Goal: Manage account settings

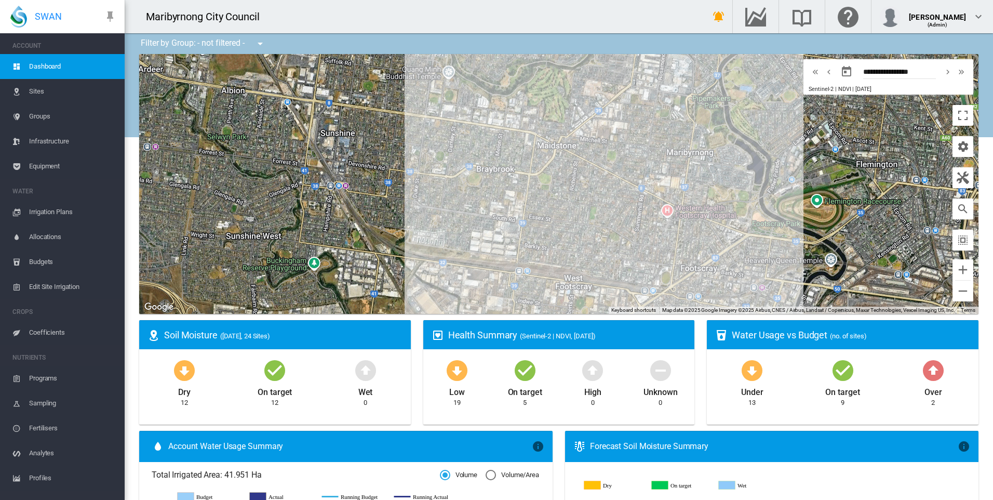
click at [70, 212] on span "Irrigation Plans" at bounding box center [72, 211] width 87 height 25
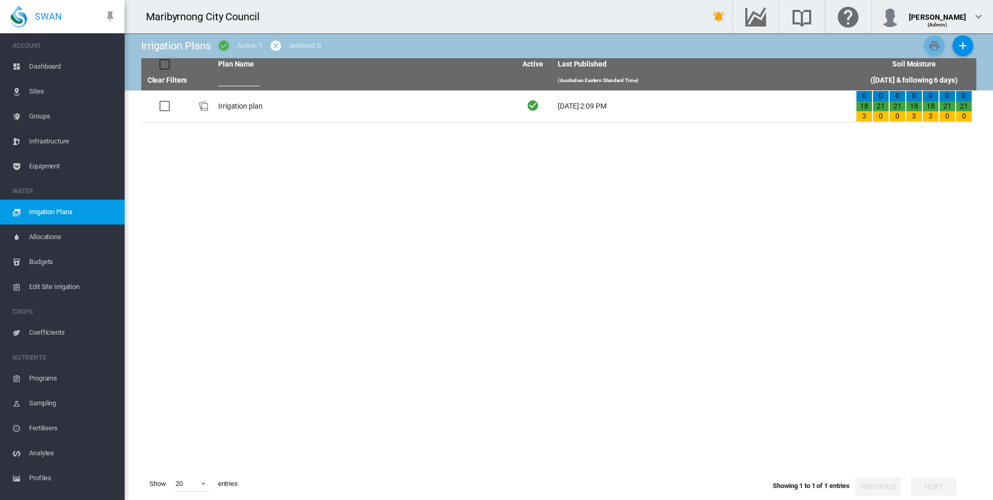
click at [58, 287] on span "Edit Site Irrigation" at bounding box center [72, 286] width 87 height 25
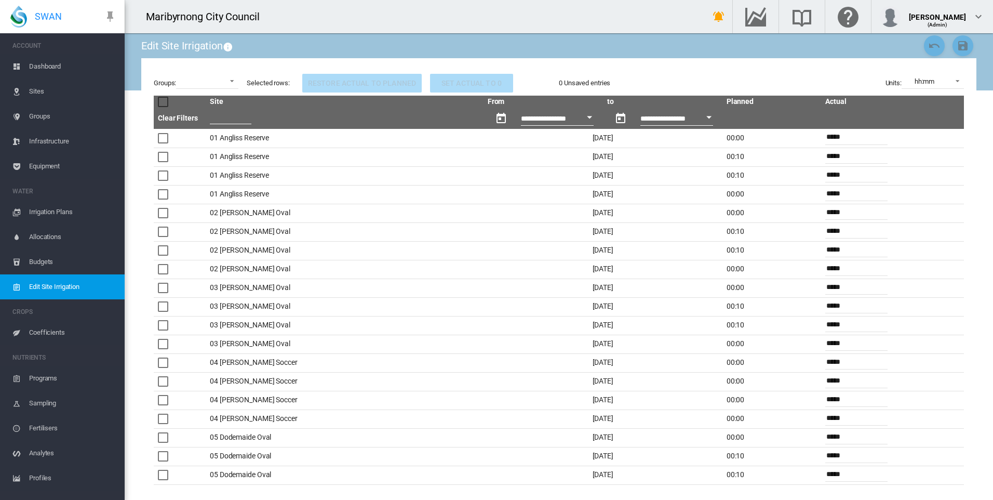
click at [159, 101] on div at bounding box center [163, 102] width 10 height 10
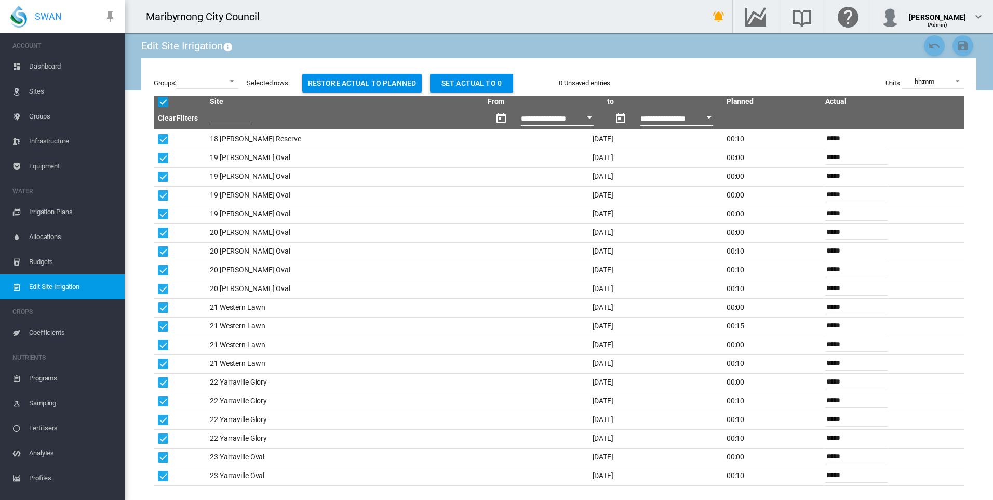
scroll to position [1364, 0]
click at [389, 85] on button "Restore actual to planned" at bounding box center [361, 83] width 119 height 19
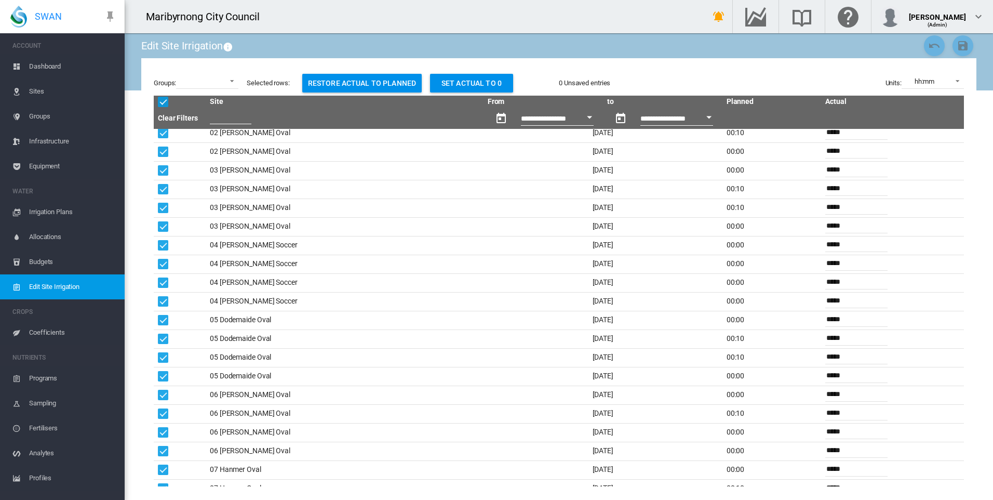
scroll to position [0, 0]
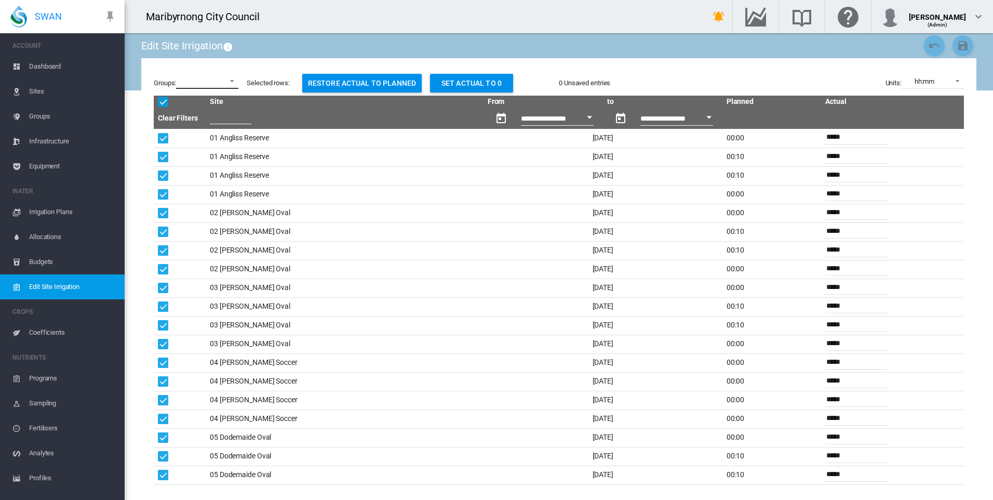
click at [236, 78] on md-select "All Loam Sand Sandy Loam" at bounding box center [207, 81] width 62 height 16
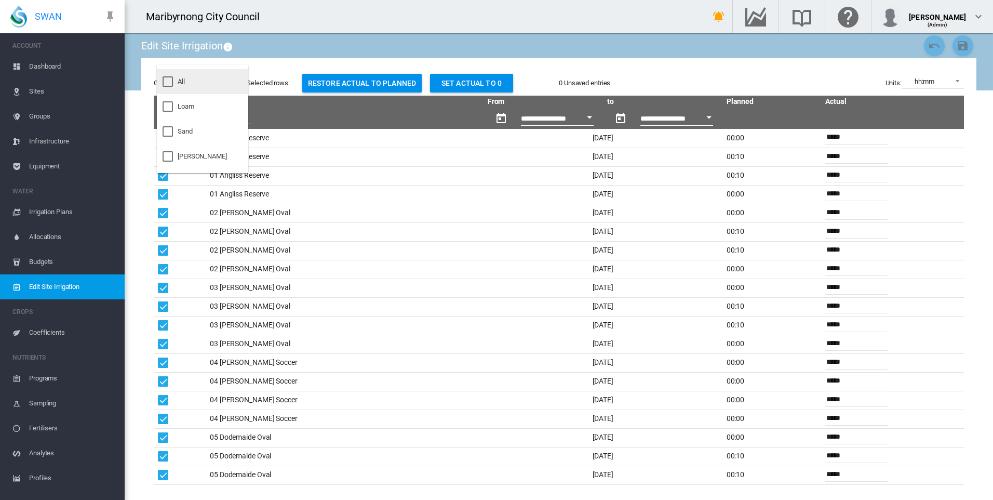
click at [208, 77] on md-option "All" at bounding box center [202, 81] width 91 height 25
click at [320, 116] on md-backdrop at bounding box center [496, 250] width 993 height 500
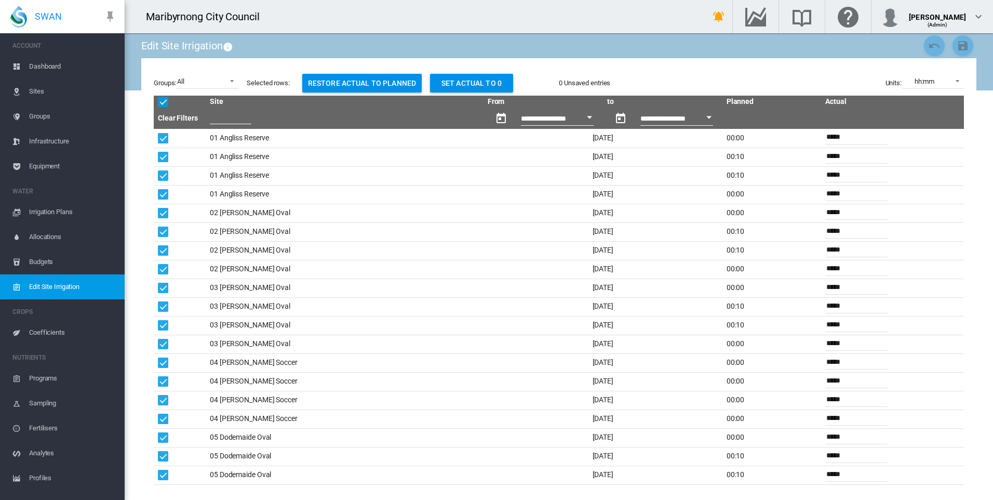
click at [659, 156] on input "*****" at bounding box center [856, 156] width 62 height 16
type input "*****"
click at [659, 72] on div "Groups: All Selected rows: Restore actual to planned Set actual to 0 0 Unsaved …" at bounding box center [559, 83] width 810 height 25
click at [580, 120] on button "Open calendar" at bounding box center [589, 117] width 19 height 19
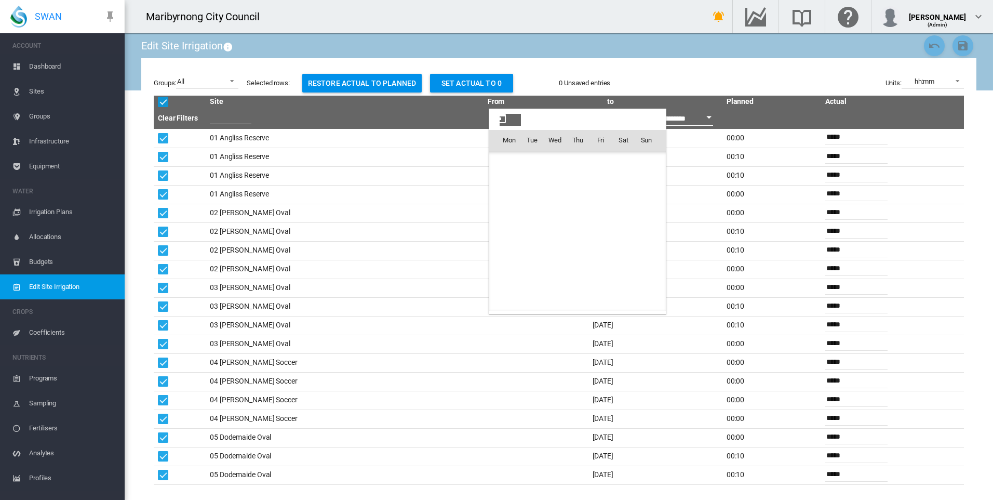
scroll to position [25872, 0]
click at [506, 234] on span "15" at bounding box center [509, 231] width 21 height 21
type input "**********"
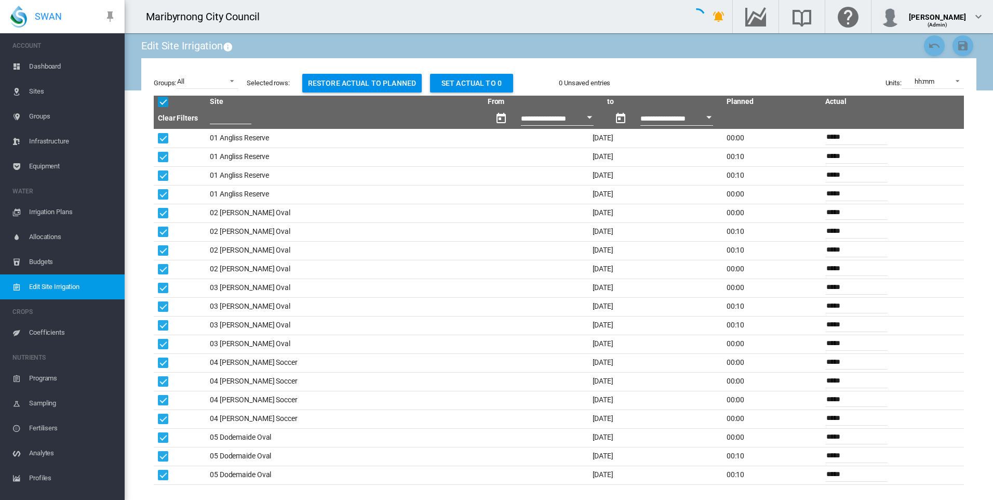
drag, startPoint x: 58, startPoint y: 65, endPoint x: 58, endPoint y: 96, distance: 30.6
click at [58, 65] on span "Dashboard" at bounding box center [72, 66] width 87 height 25
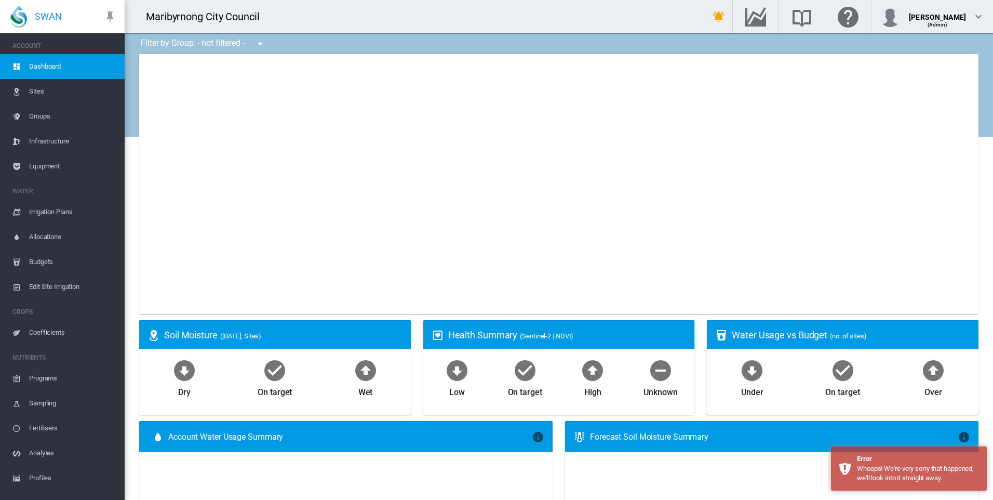
click at [59, 95] on span "Sites" at bounding box center [72, 91] width 87 height 25
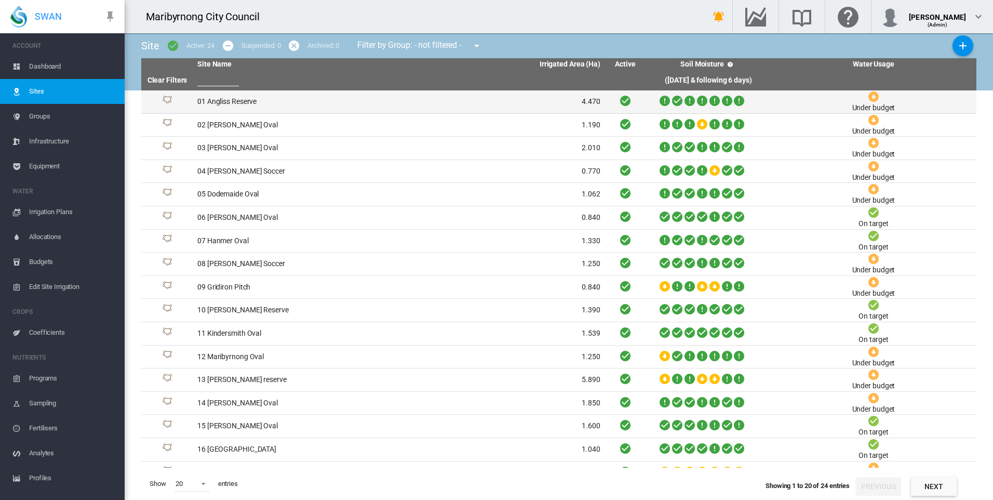
click at [255, 101] on td "01 Angliss Reserve" at bounding box center [296, 101] width 206 height 23
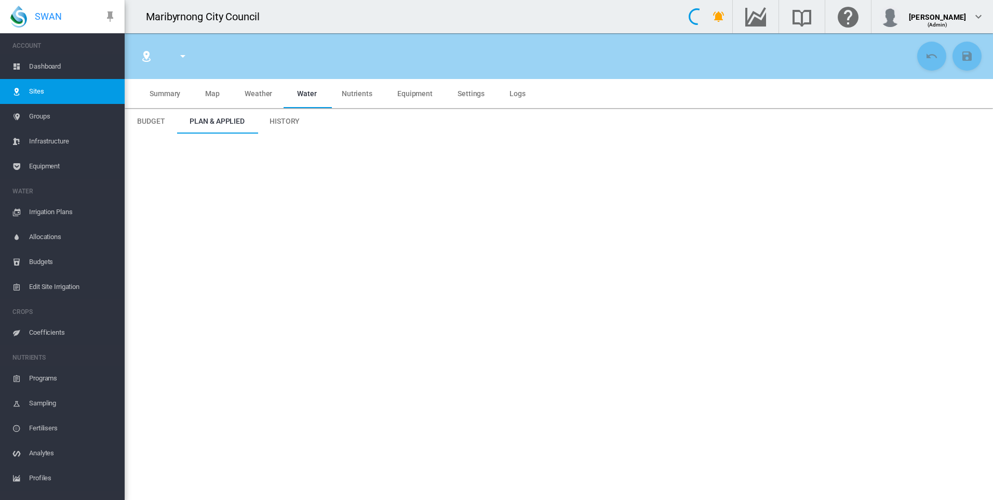
type input "**********"
type input "*********"
type input "**"
type input "****"
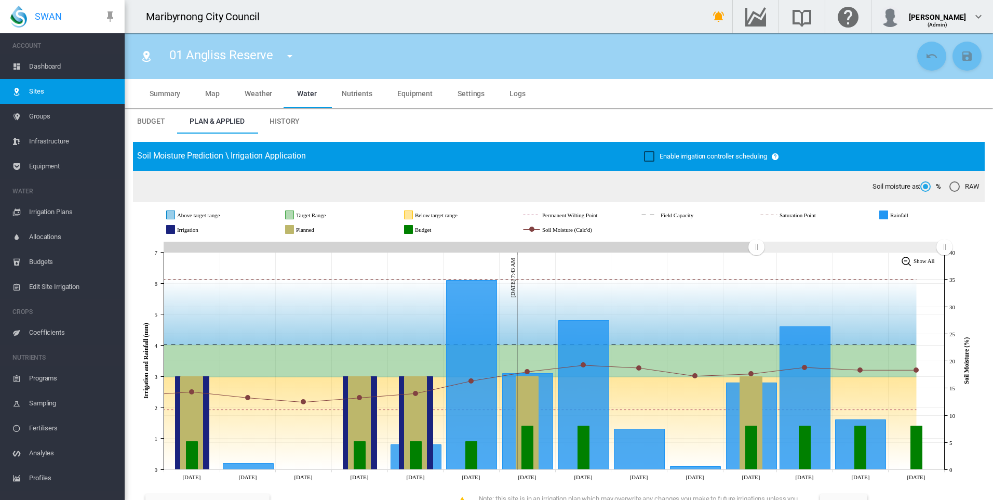
drag, startPoint x: 287, startPoint y: 122, endPoint x: 364, endPoint y: 122, distance: 76.9
click at [287, 122] on span "History" at bounding box center [285, 121] width 30 height 8
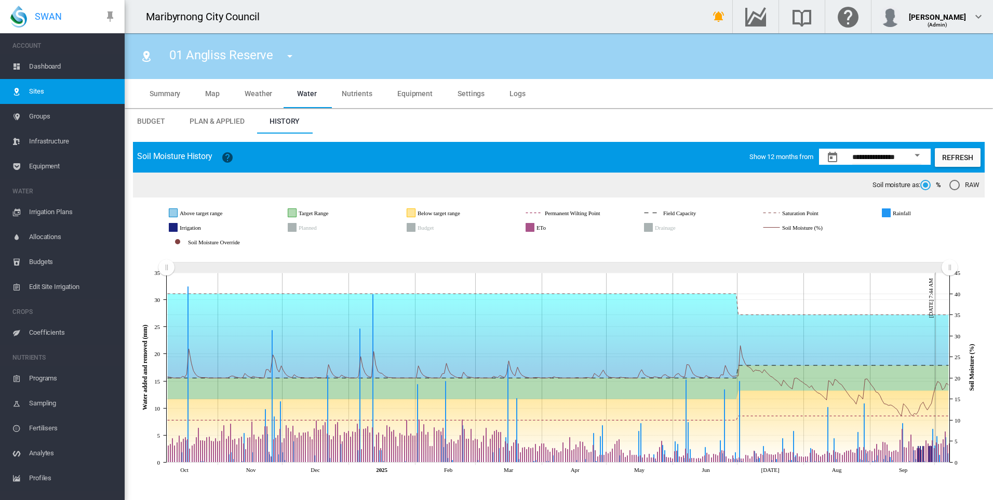
click at [168, 88] on md-tab-item "Summary" at bounding box center [165, 93] width 56 height 29
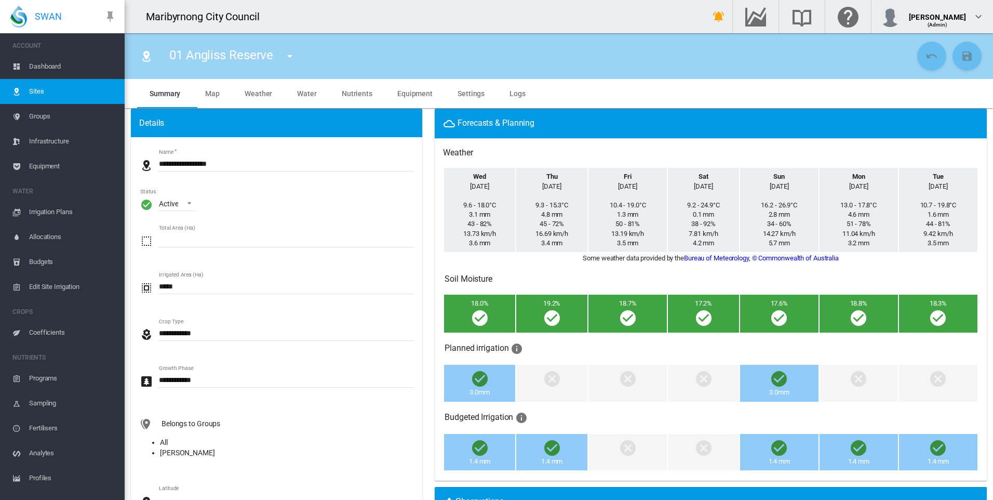
click at [314, 94] on span "Water" at bounding box center [307, 93] width 20 height 8
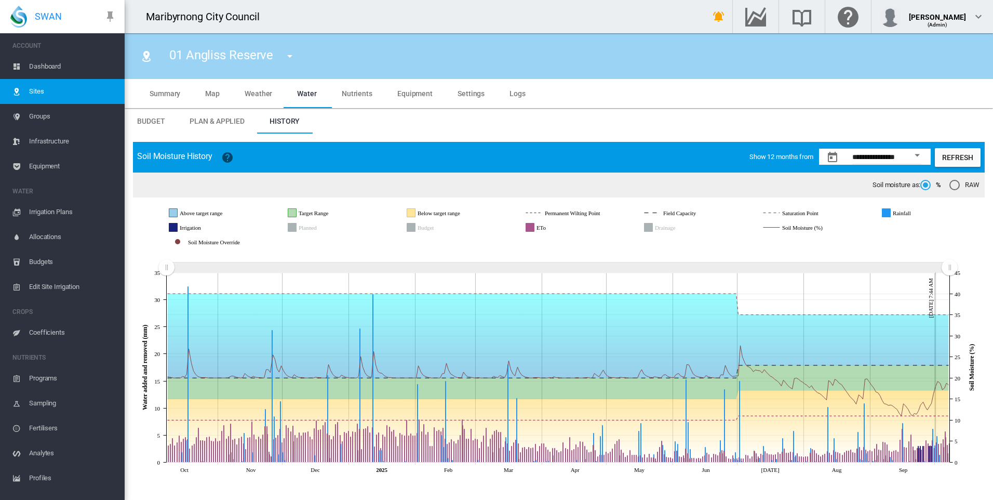
click at [207, 119] on span "Plan & Applied" at bounding box center [217, 121] width 55 height 8
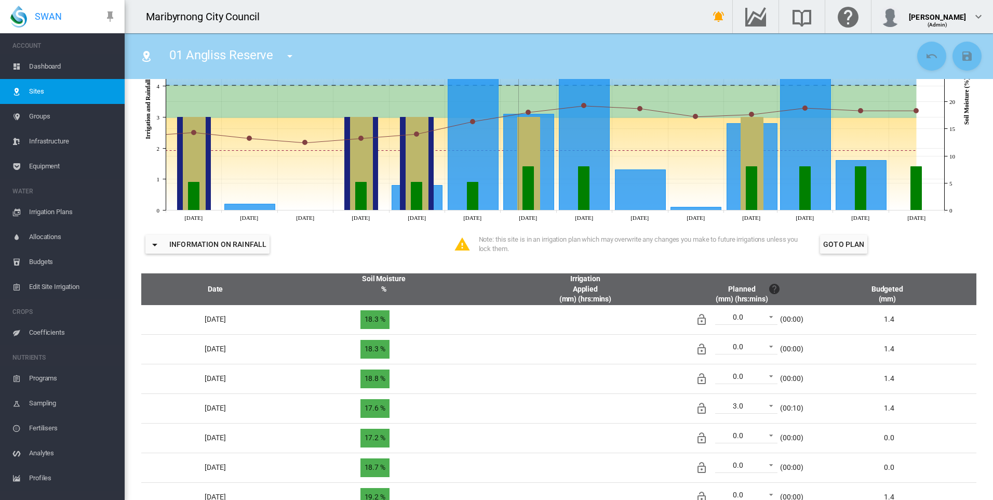
scroll to position [156, 0]
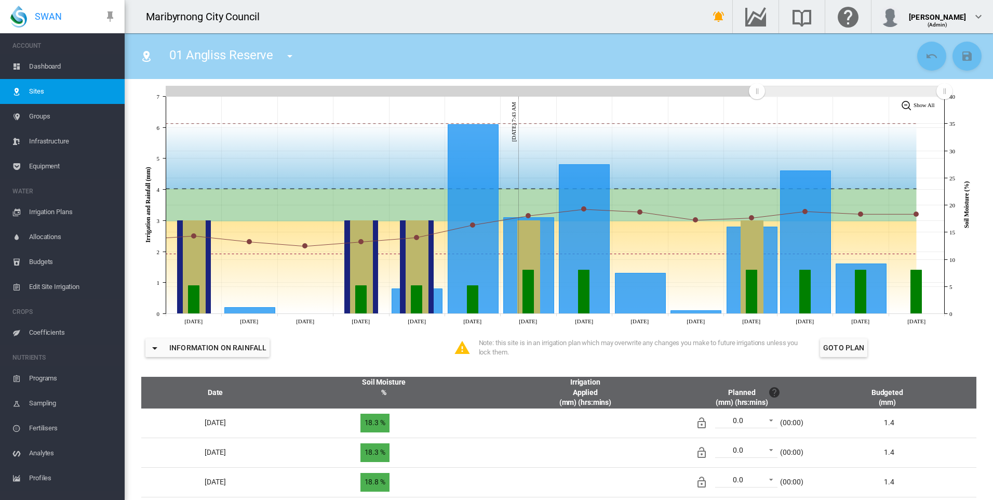
click at [57, 209] on span "Irrigation Plans" at bounding box center [72, 211] width 87 height 25
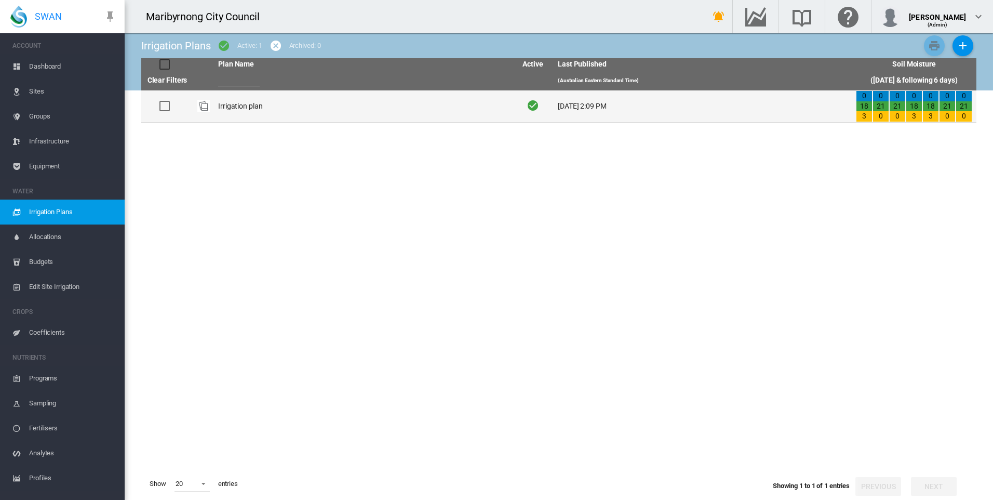
click at [237, 107] on td "Irrigation plan" at bounding box center [363, 106] width 298 height 32
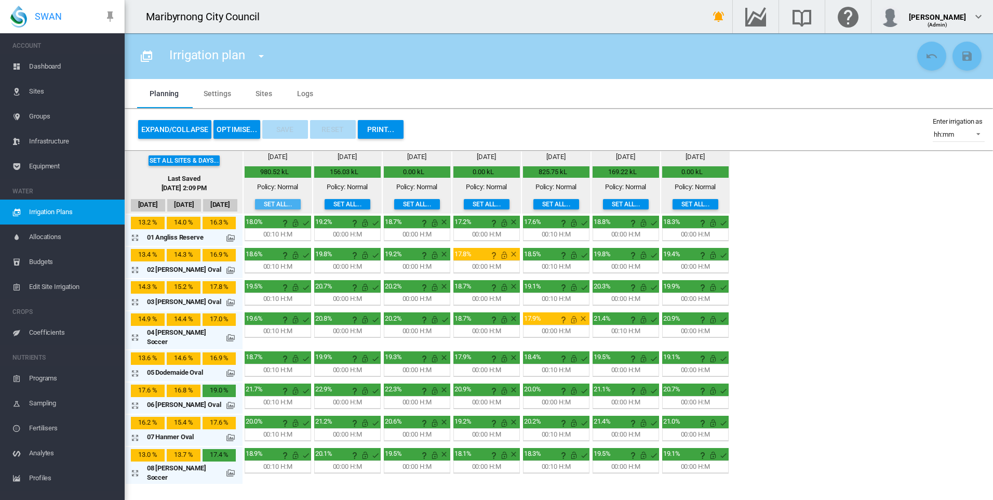
click at [271, 205] on button "Set all..." at bounding box center [278, 204] width 46 height 10
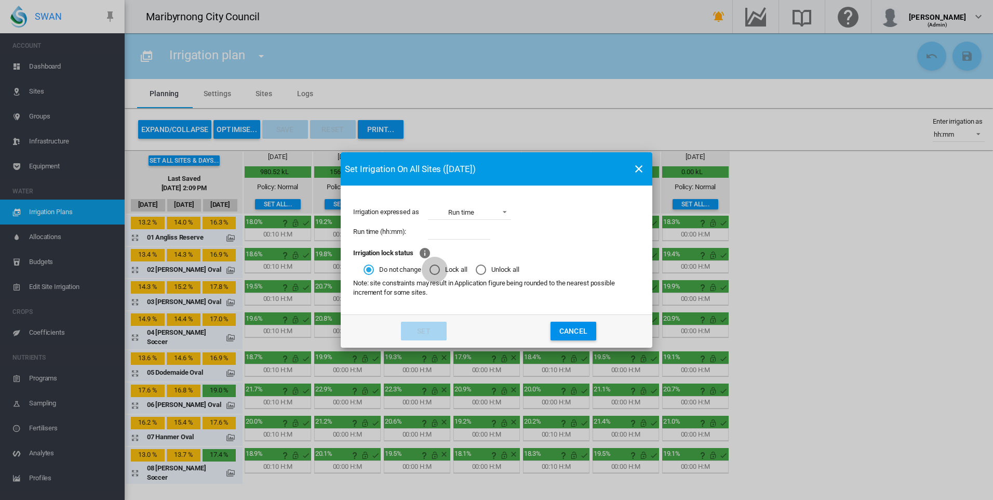
click at [440, 270] on div "Lock all" at bounding box center [434, 269] width 10 height 10
click at [427, 335] on button "Set" at bounding box center [424, 330] width 46 height 19
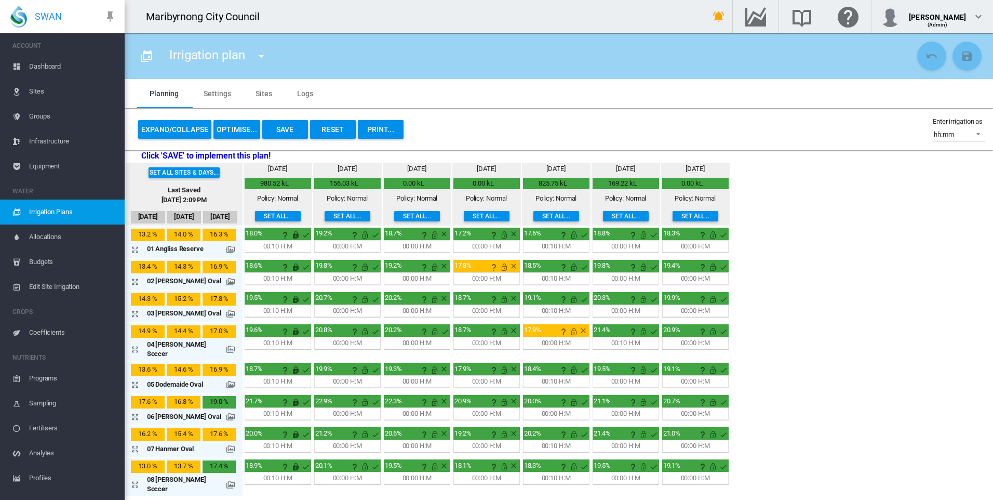
click at [331, 215] on button "Set all..." at bounding box center [348, 216] width 46 height 10
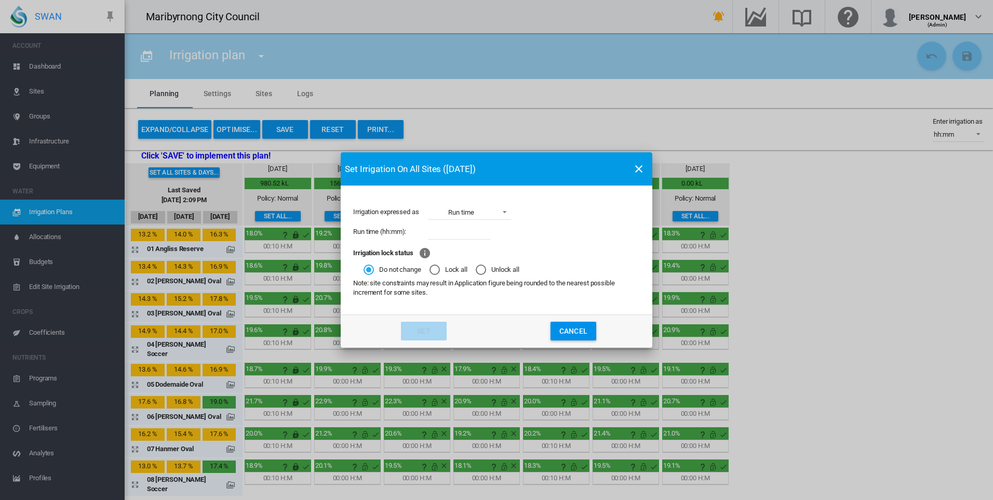
click at [436, 272] on div "Lock all" at bounding box center [434, 269] width 10 height 10
click at [426, 332] on button "Set" at bounding box center [424, 330] width 46 height 19
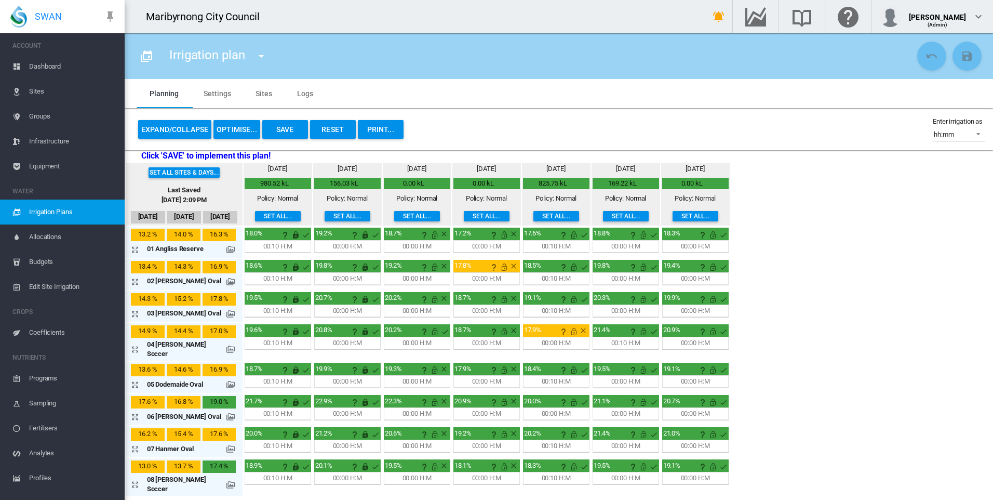
click at [396, 214] on button "Set all..." at bounding box center [417, 216] width 46 height 10
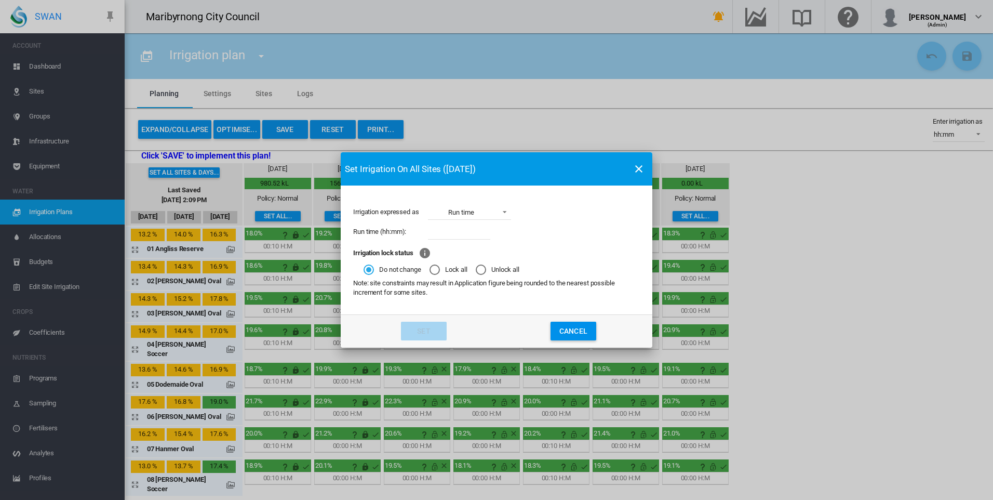
click at [442, 269] on md-radio-button "Lock all" at bounding box center [448, 269] width 38 height 10
click at [429, 333] on button "Set" at bounding box center [424, 330] width 46 height 19
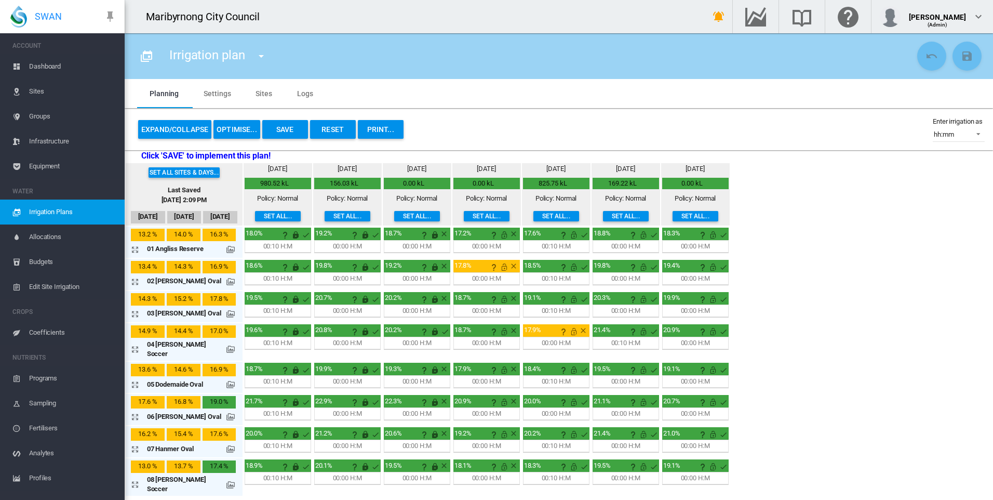
click at [476, 211] on button "Set all..." at bounding box center [487, 216] width 46 height 10
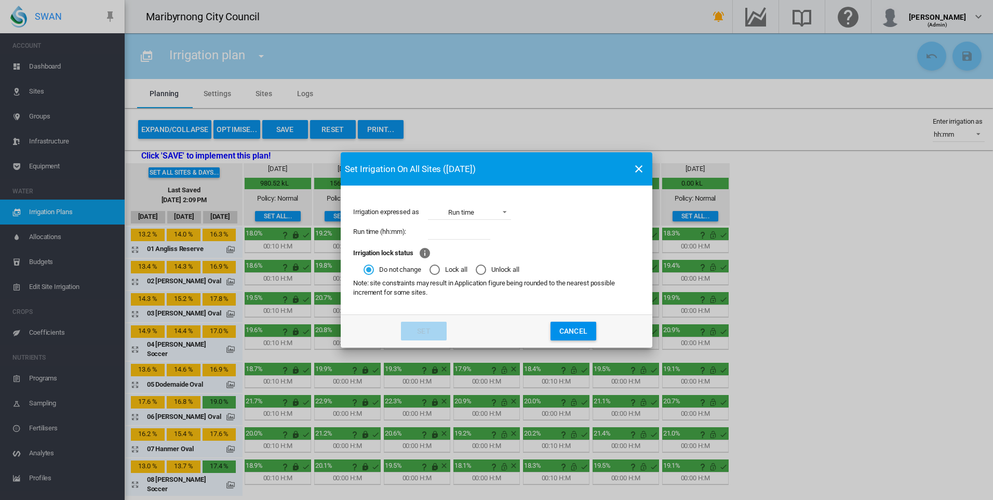
click at [445, 265] on md-radio-button "Lock all" at bounding box center [448, 269] width 38 height 10
click at [421, 333] on button "Set" at bounding box center [424, 330] width 46 height 19
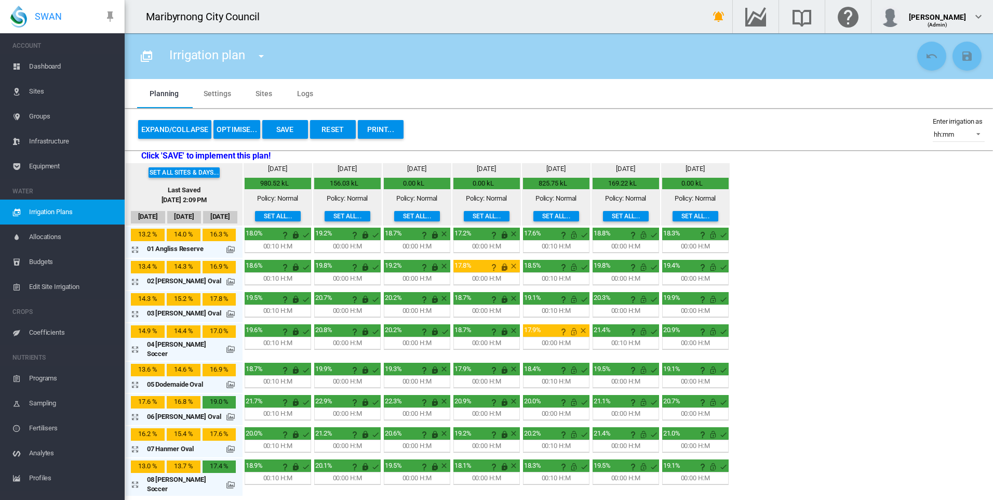
click at [475, 215] on button "Set all..." at bounding box center [487, 216] width 46 height 10
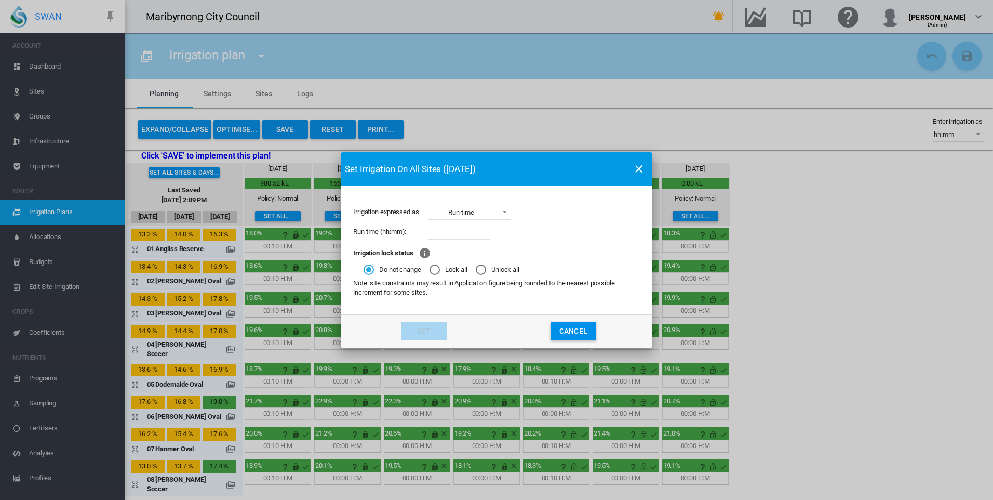
click at [440, 268] on div "Lock all" at bounding box center [434, 269] width 10 height 10
click at [425, 329] on button "Set" at bounding box center [424, 330] width 46 height 19
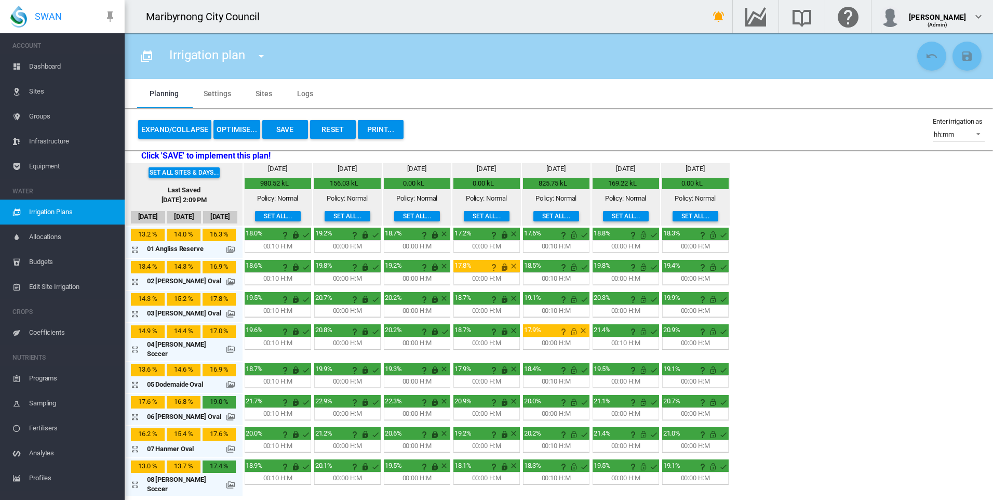
click at [533, 217] on button "Set all..." at bounding box center [556, 216] width 46 height 10
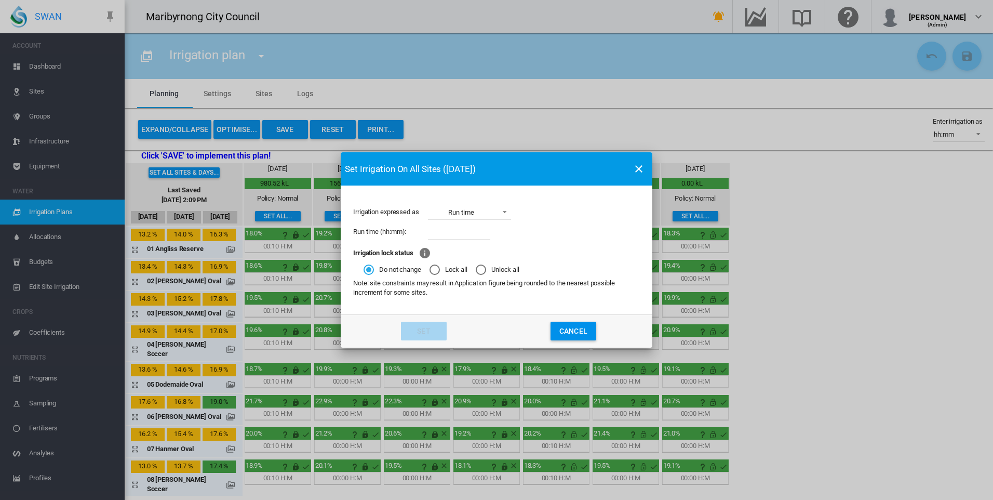
click at [450, 267] on md-radio-button "Lock all" at bounding box center [448, 269] width 38 height 10
click at [431, 328] on button "Set" at bounding box center [424, 330] width 46 height 19
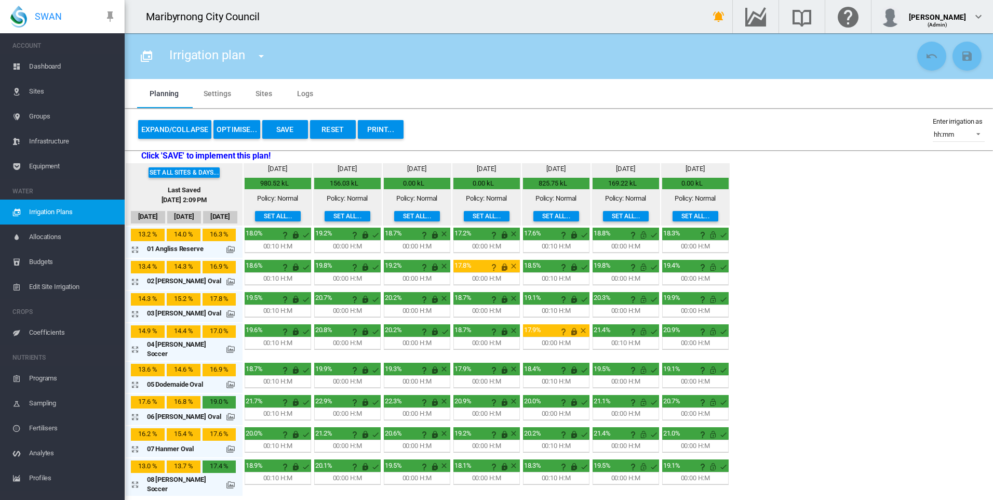
click at [603, 213] on button "Set all..." at bounding box center [626, 216] width 46 height 10
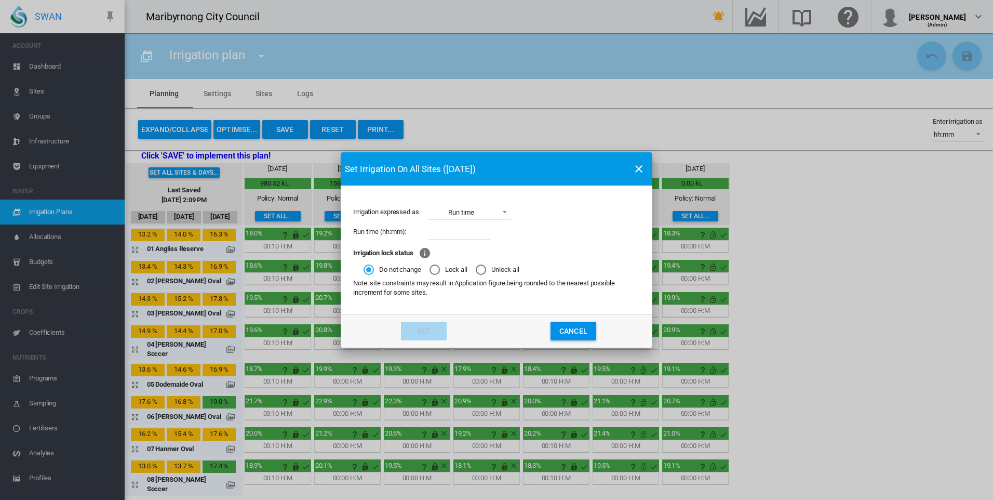
click at [442, 273] on md-radio-button "Lock all" at bounding box center [448, 269] width 38 height 10
click at [428, 331] on button "Set" at bounding box center [424, 330] width 46 height 19
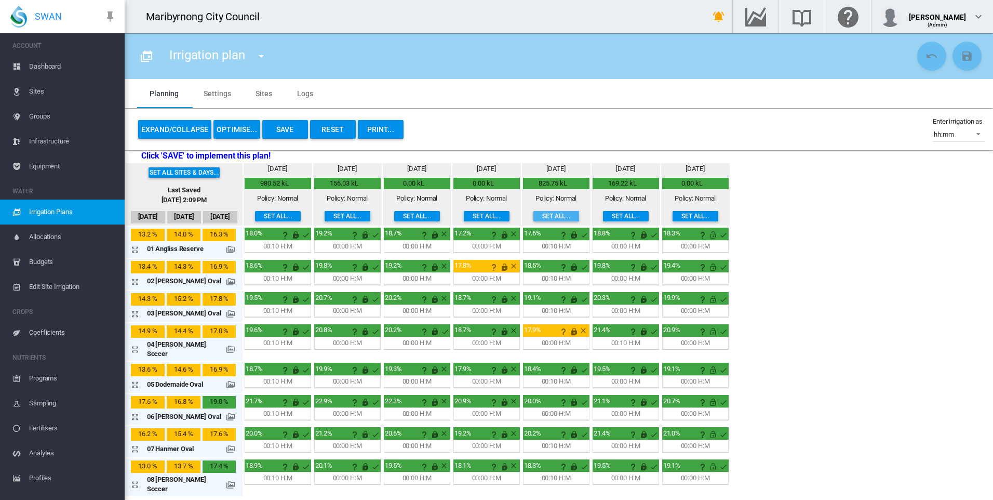
click at [554, 216] on button "Set all..." at bounding box center [556, 216] width 46 height 10
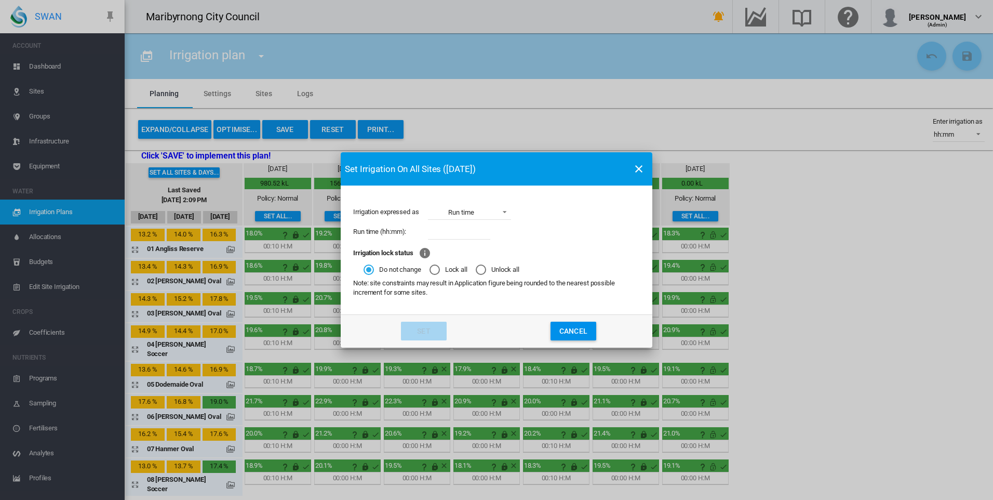
click at [449, 269] on md-radio-button "Lock all" at bounding box center [448, 269] width 38 height 10
click at [431, 332] on button "Set" at bounding box center [424, 330] width 46 height 19
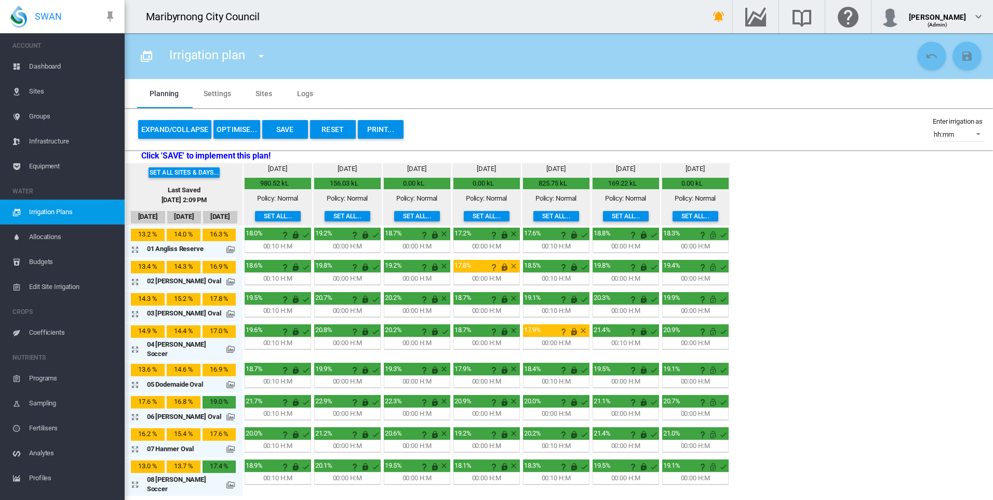
click at [603, 217] on button "Set all..." at bounding box center [626, 216] width 46 height 10
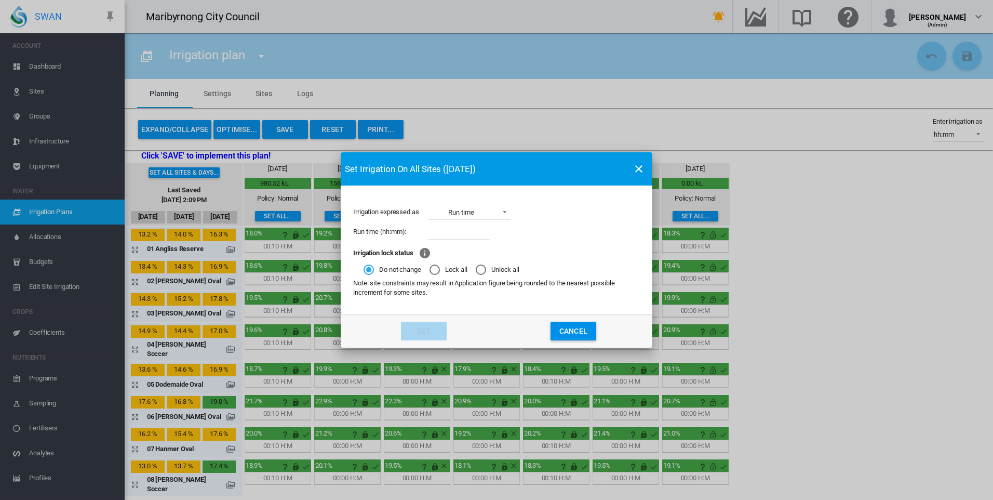
click at [442, 273] on md-radio-button "Lock all" at bounding box center [448, 269] width 38 height 10
click at [437, 327] on button "Set" at bounding box center [424, 330] width 46 height 19
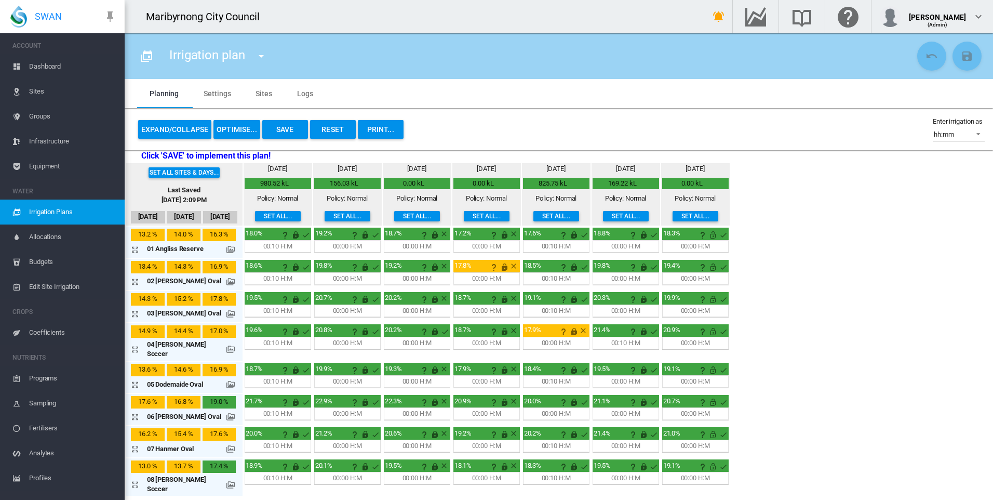
click at [659, 216] on button "Set all..." at bounding box center [696, 216] width 46 height 10
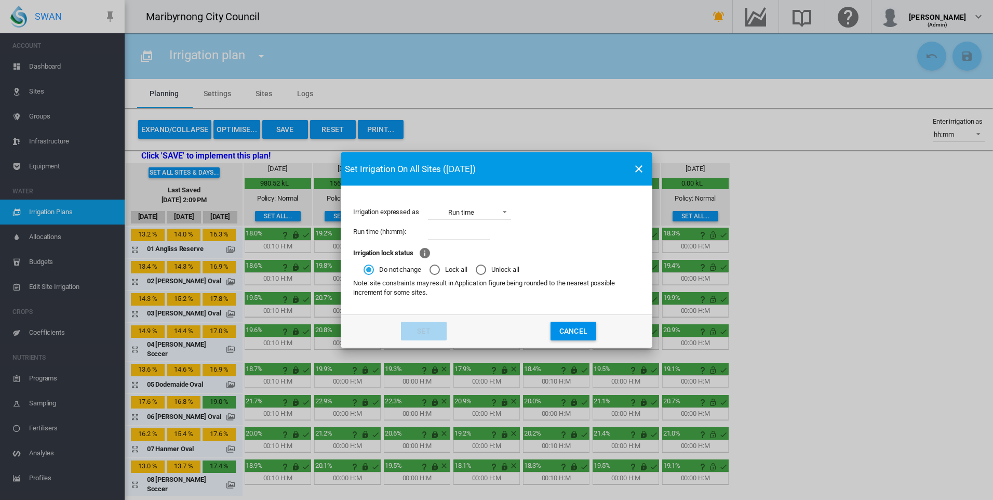
click at [425, 273] on md-radio-group "Do not change Lock all Unlock all" at bounding box center [502, 269] width 276 height 10
click at [434, 272] on div "Lock all" at bounding box center [434, 269] width 10 height 10
click at [432, 330] on button "Set" at bounding box center [424, 330] width 46 height 19
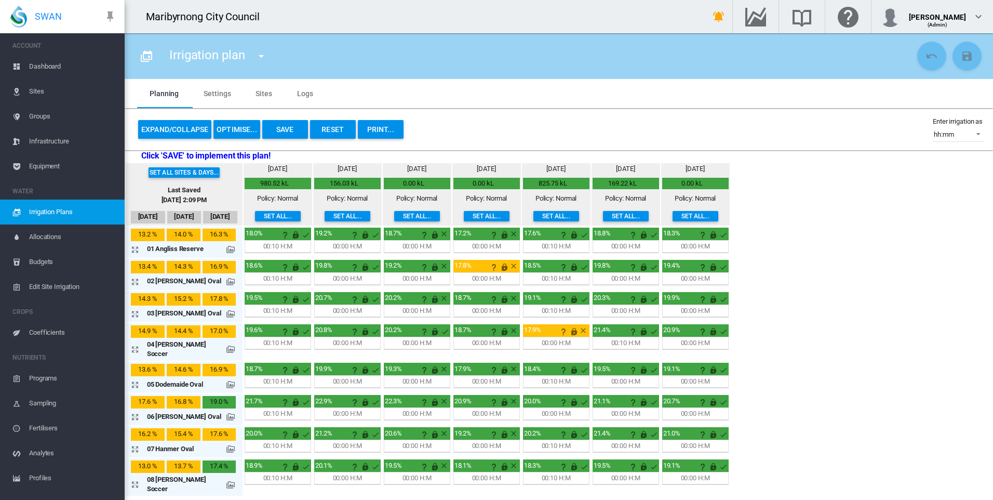
click at [659, 311] on div "Set all sites & days... Last Saved Sep 30, 2025, 2:09 PM Sep 28 Sep 29 Sep 30 W…" at bounding box center [559, 328] width 868 height 333
click at [71, 61] on span "Dashboard" at bounding box center [72, 66] width 87 height 25
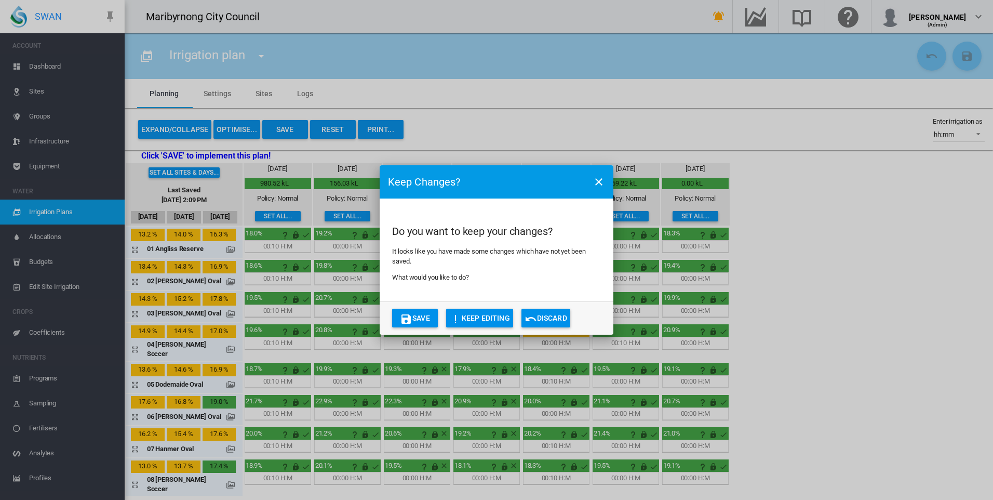
click at [420, 314] on button "Save" at bounding box center [415, 317] width 46 height 19
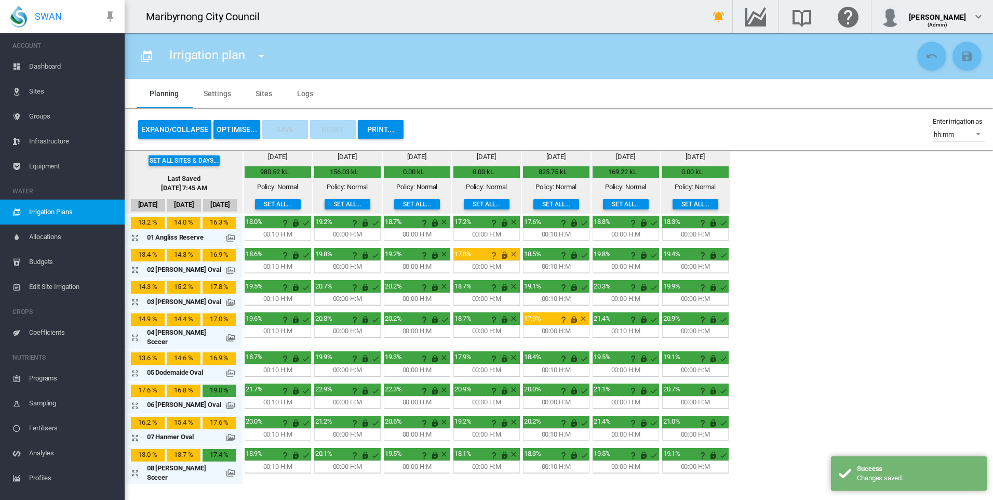
click at [73, 66] on span "Dashboard" at bounding box center [72, 66] width 87 height 25
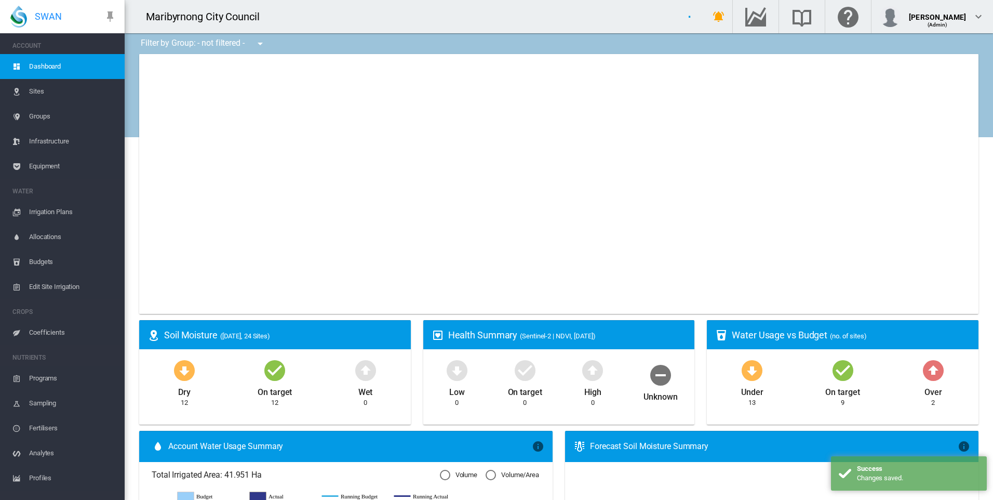
type input "**********"
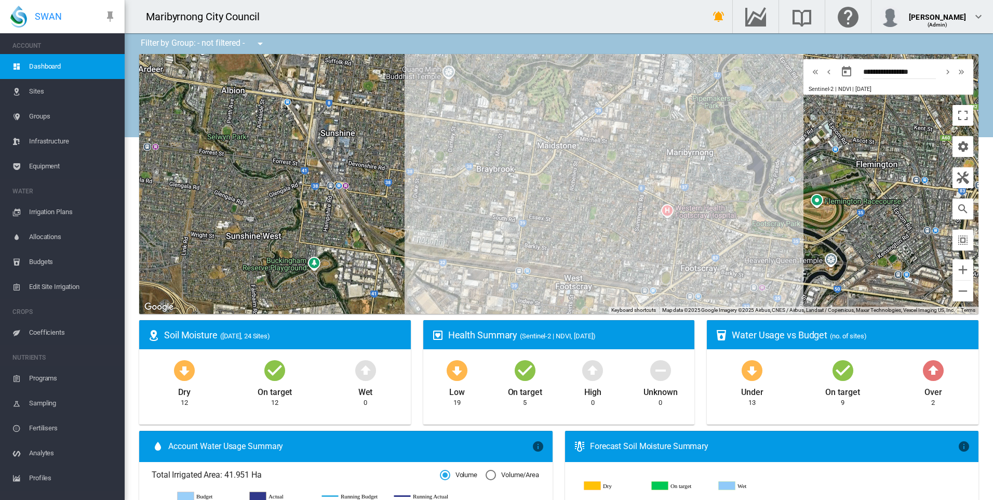
click at [659, 378] on md-icon "icon-arrow-up-bold-circle" at bounding box center [933, 369] width 25 height 25
click at [659, 395] on div "Over" at bounding box center [933, 390] width 18 height 16
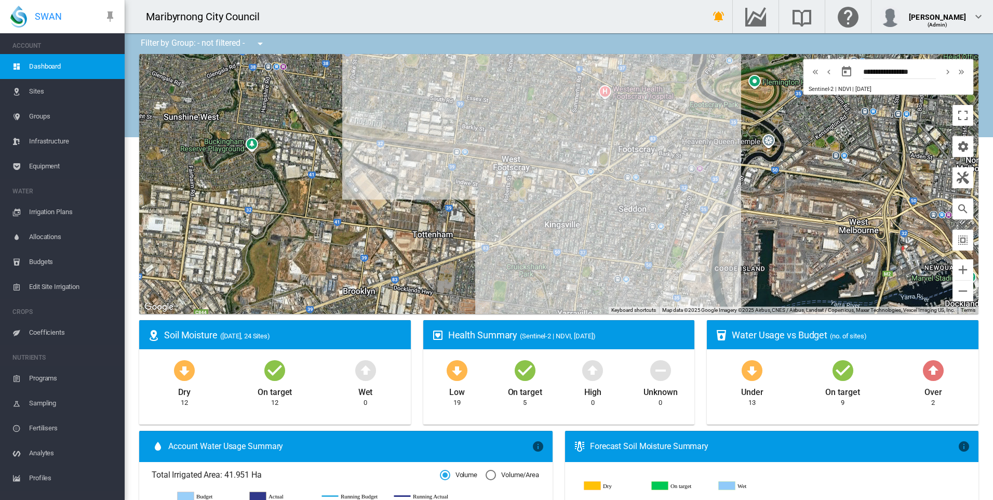
drag, startPoint x: 538, startPoint y: 212, endPoint x: 500, endPoint y: 166, distance: 59.4
click at [500, 166] on div at bounding box center [558, 184] width 839 height 260
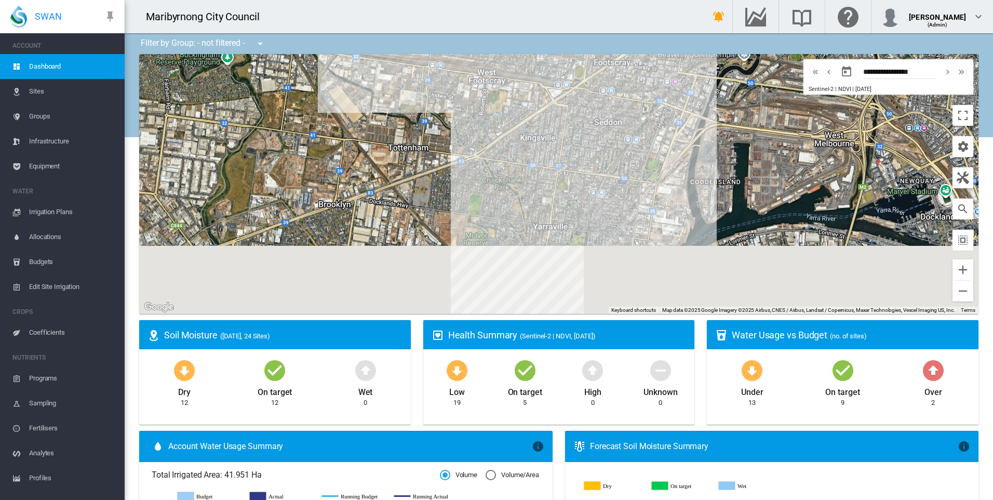
drag, startPoint x: 556, startPoint y: 237, endPoint x: 538, endPoint y: 156, distance: 82.5
click at [538, 156] on div at bounding box center [558, 184] width 839 height 260
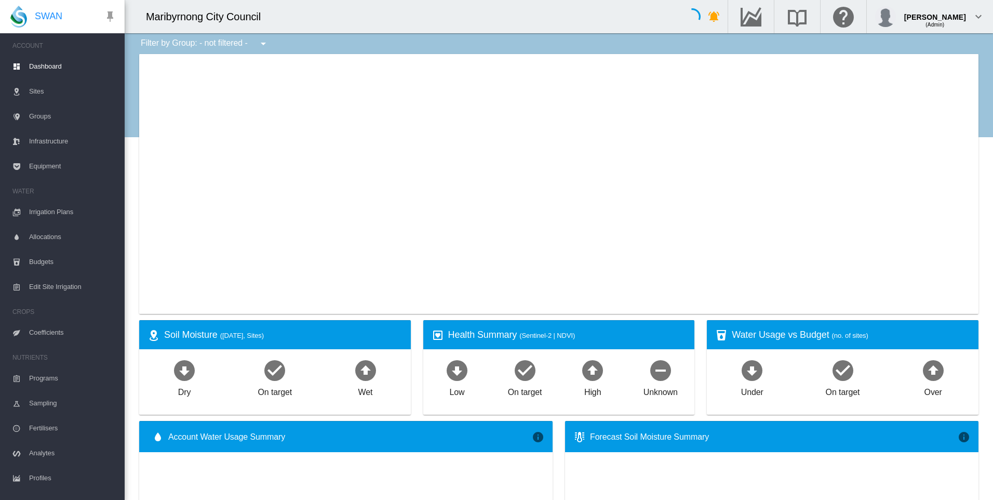
type input "**********"
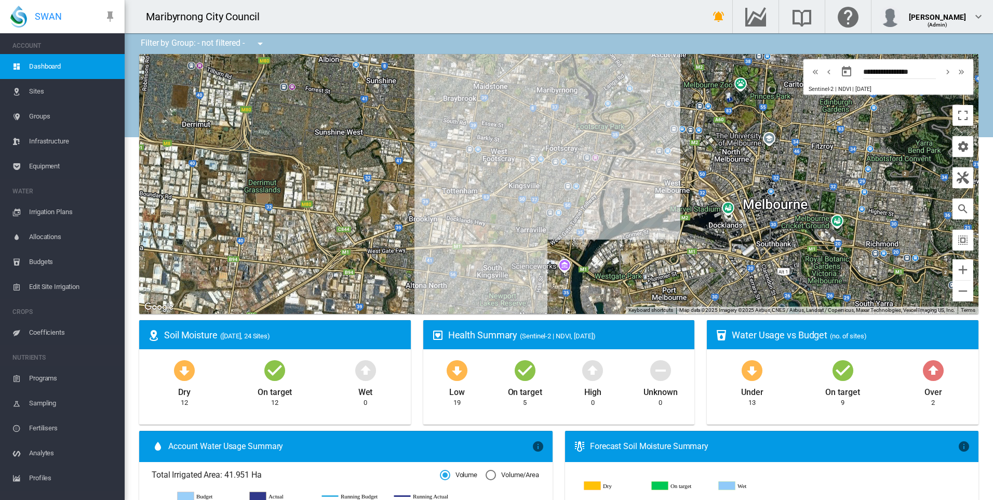
click at [77, 65] on span "Dashboard" at bounding box center [72, 66] width 87 height 25
click at [50, 63] on span "Dashboard" at bounding box center [72, 66] width 87 height 25
click at [58, 64] on span "Dashboard" at bounding box center [72, 66] width 87 height 25
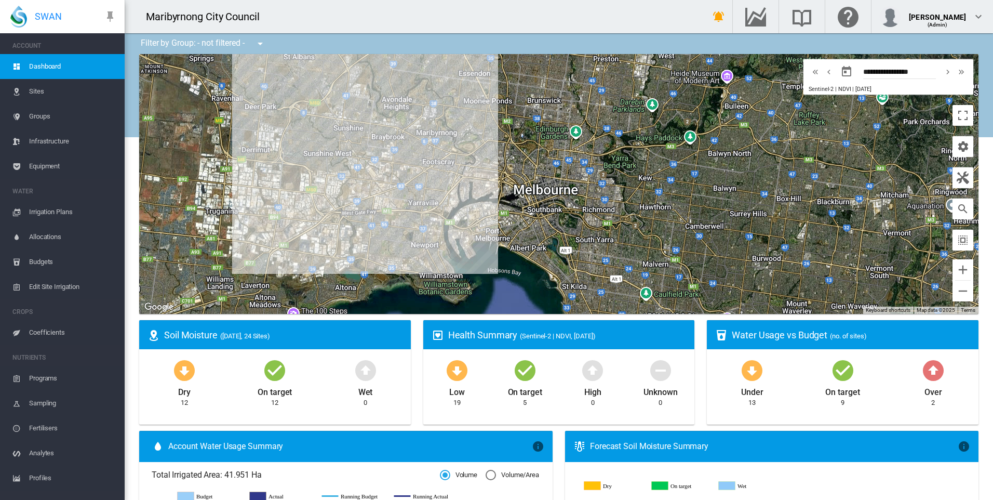
click at [44, 93] on span "Sites" at bounding box center [72, 91] width 87 height 25
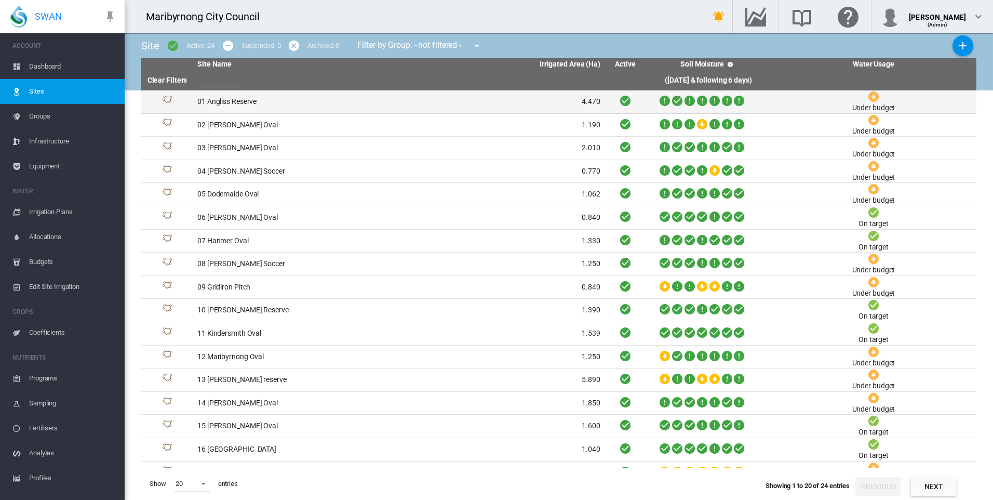
click at [219, 99] on td "01 Angliss Reserve" at bounding box center [296, 101] width 206 height 23
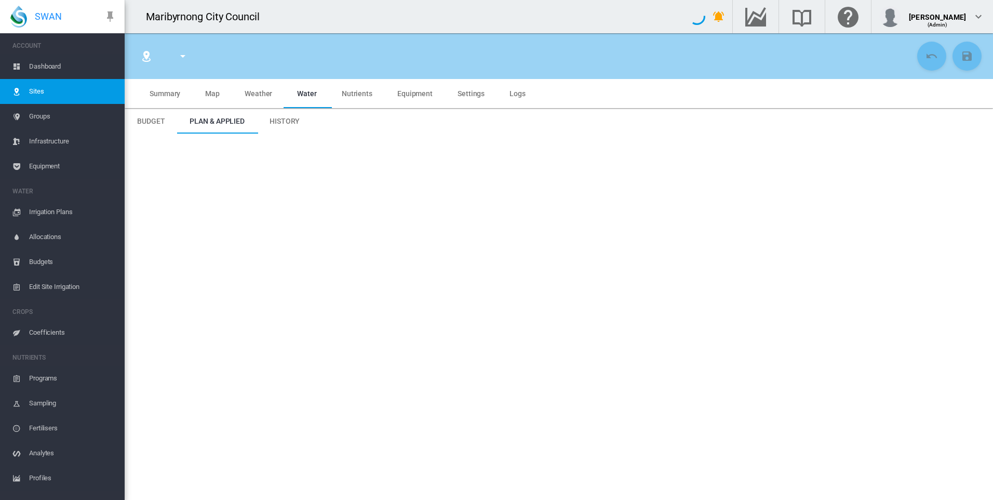
type input "**********"
type input "*********"
type input "**"
type input "****"
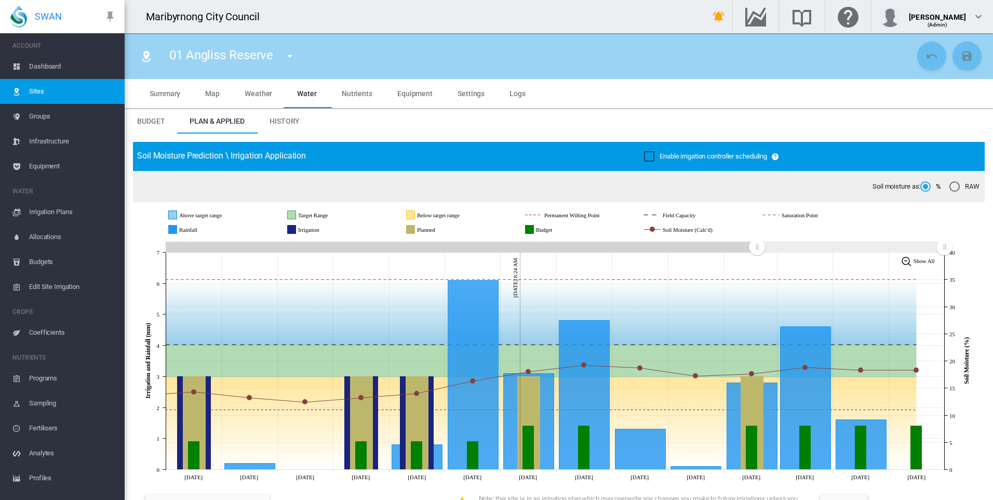
click at [68, 70] on span "Dashboard" at bounding box center [72, 66] width 87 height 25
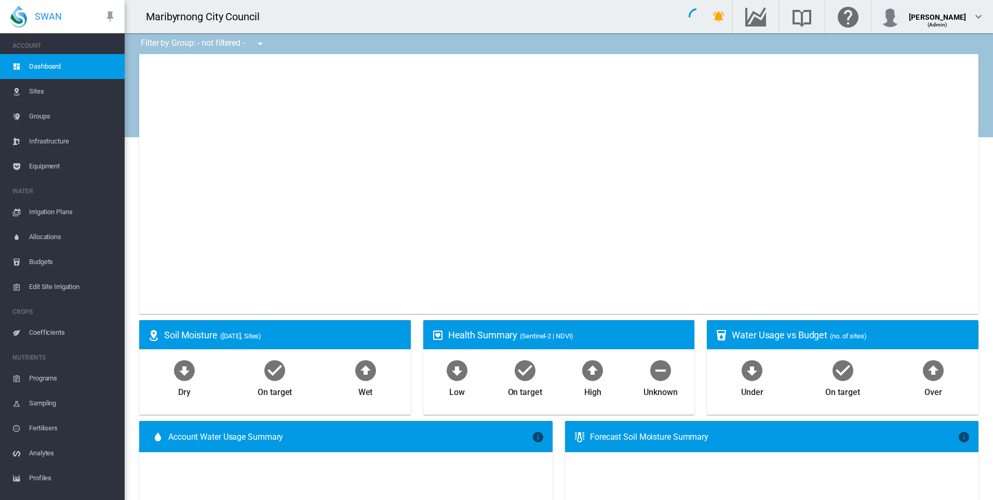
type input "**********"
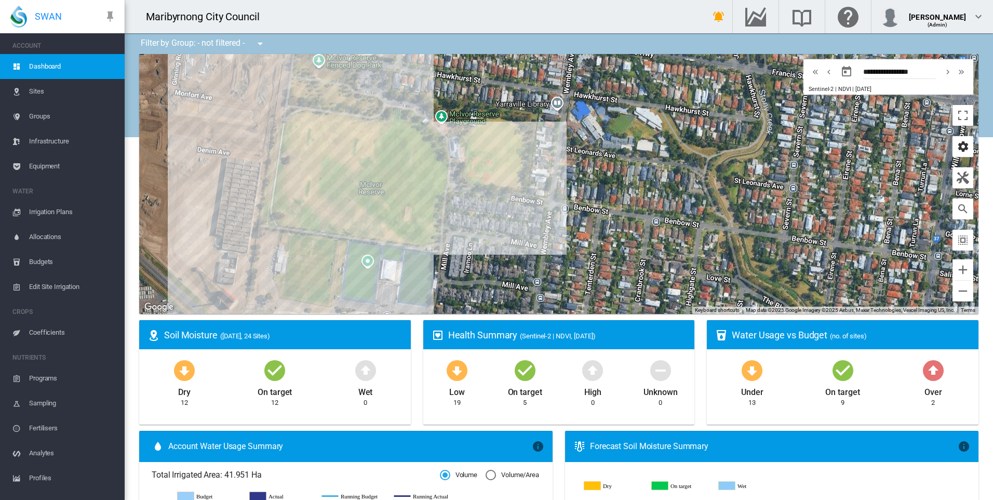
click at [957, 150] on md-icon "icon-cog" at bounding box center [963, 146] width 12 height 12
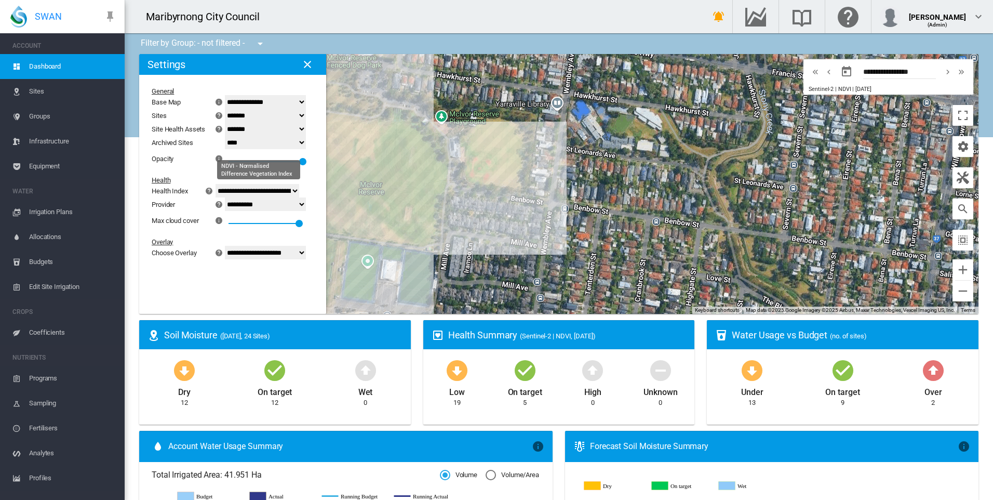
click at [281, 192] on select "**********" at bounding box center [258, 191] width 84 height 14
click at [280, 205] on select "**********" at bounding box center [265, 204] width 81 height 14
click at [283, 102] on select "**********" at bounding box center [265, 102] width 81 height 14
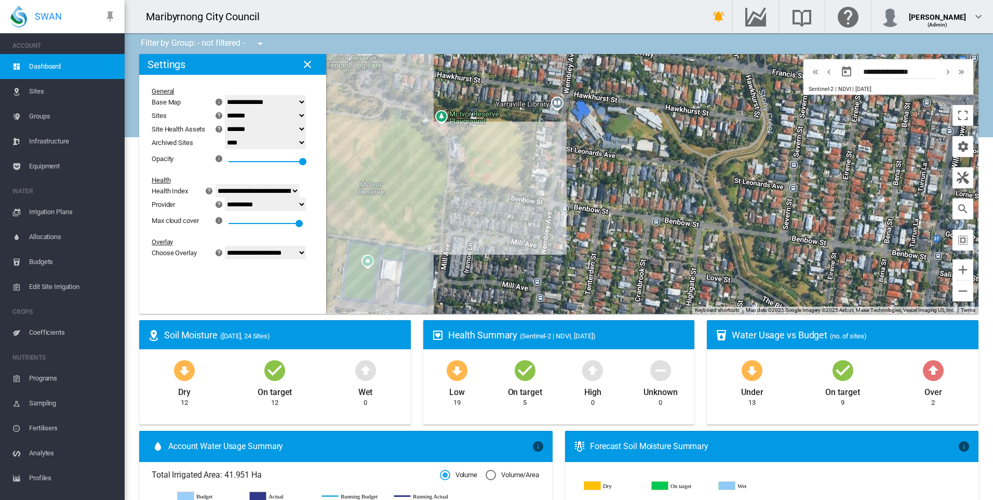
click at [283, 102] on select "**********" at bounding box center [265, 102] width 81 height 14
click at [275, 117] on select "******* **** ****" at bounding box center [265, 116] width 81 height 14
click at [273, 129] on select "******* **** ****" at bounding box center [265, 129] width 81 height 14
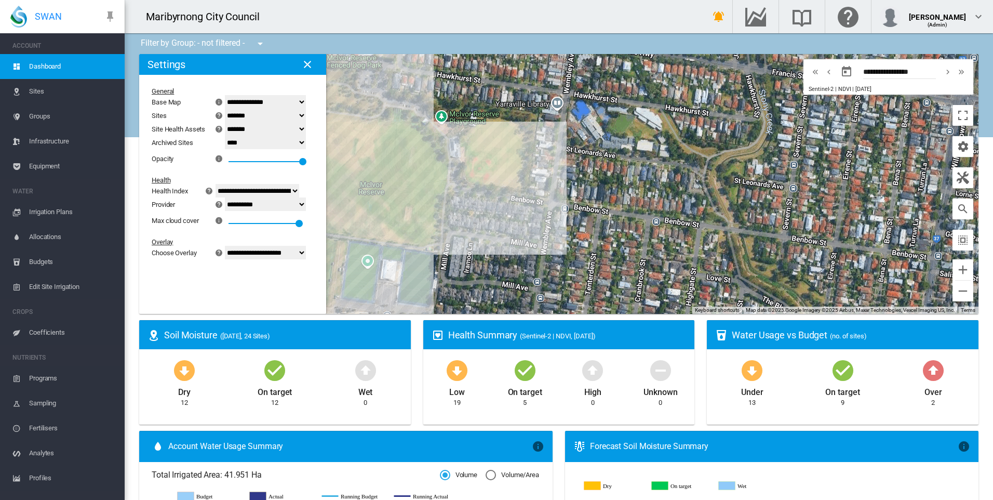
click at [268, 143] on select "**** ****" at bounding box center [265, 143] width 81 height 14
click at [268, 187] on select "**********" at bounding box center [258, 191] width 84 height 14
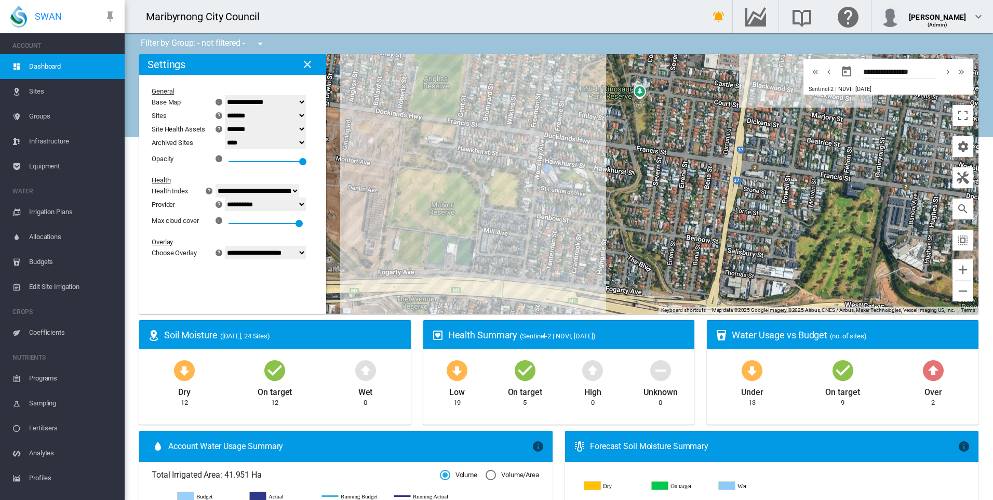
click at [305, 262] on div "**********" at bounding box center [225, 173] width 157 height 180
click at [292, 258] on select "**********" at bounding box center [265, 253] width 81 height 14
select select "********"
click at [231, 246] on select "**********" at bounding box center [265, 253] width 81 height 14
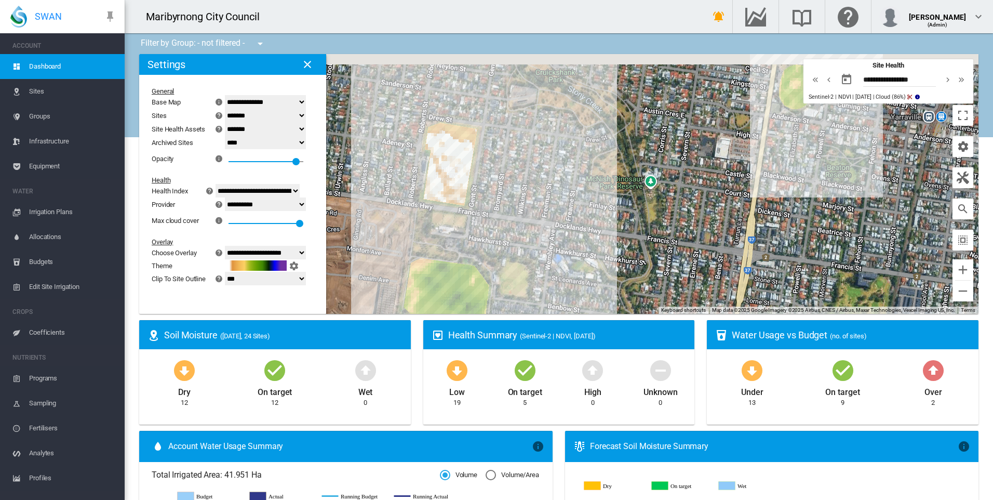
drag, startPoint x: 478, startPoint y: 211, endPoint x: 481, endPoint y: 234, distance: 23.1
click at [480, 235] on div at bounding box center [558, 184] width 839 height 260
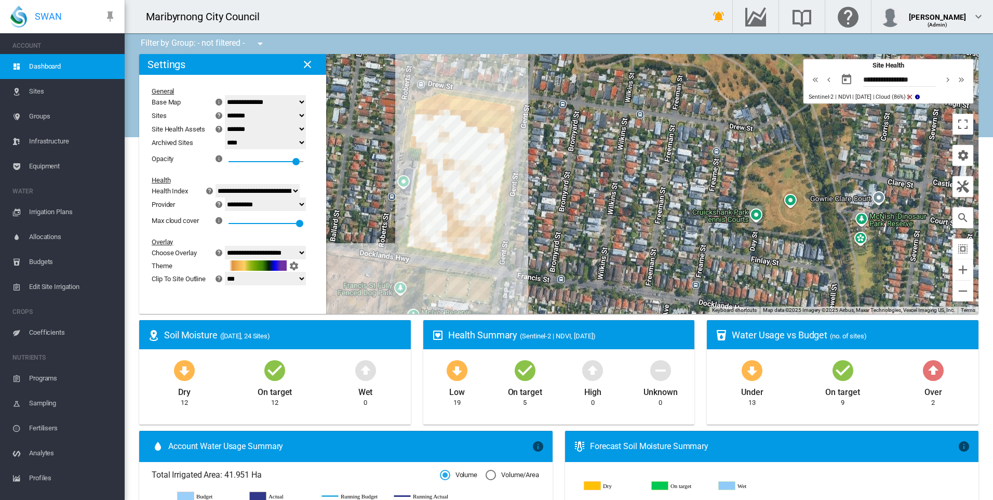
drag, startPoint x: 516, startPoint y: 198, endPoint x: 522, endPoint y: 210, distance: 13.5
click at [522, 210] on div at bounding box center [558, 184] width 839 height 260
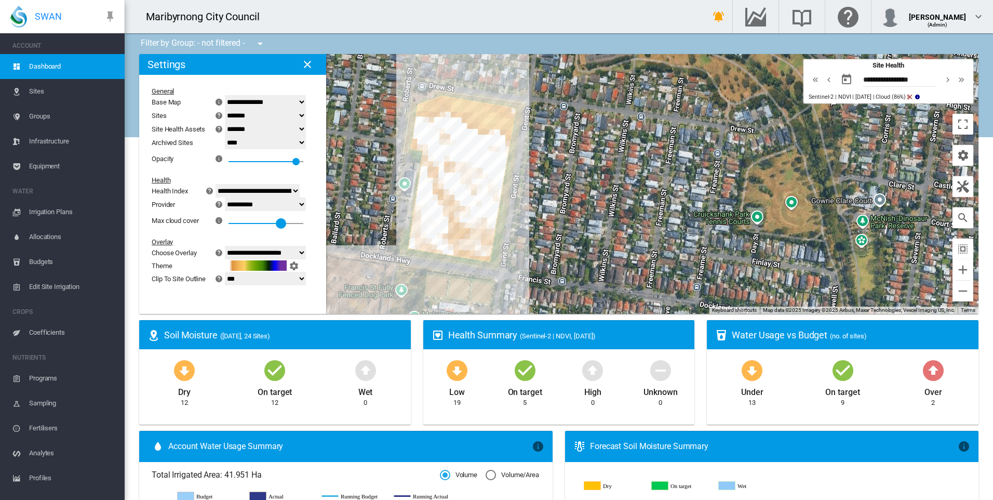
drag, startPoint x: 313, startPoint y: 223, endPoint x: 292, endPoint y: 225, distance: 21.3
click at [286, 225] on div at bounding box center [281, 223] width 10 height 10
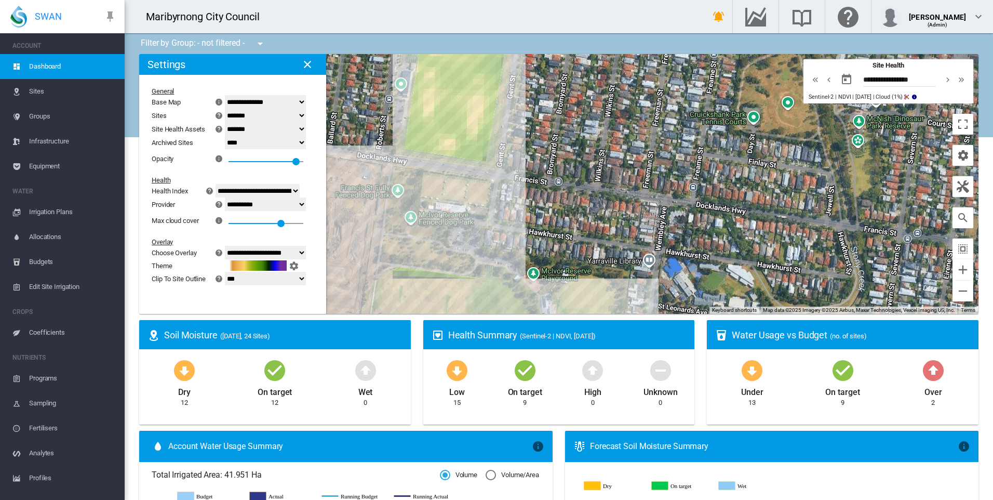
drag, startPoint x: 540, startPoint y: 232, endPoint x: 536, endPoint y: 118, distance: 113.8
click at [536, 118] on div at bounding box center [558, 184] width 839 height 260
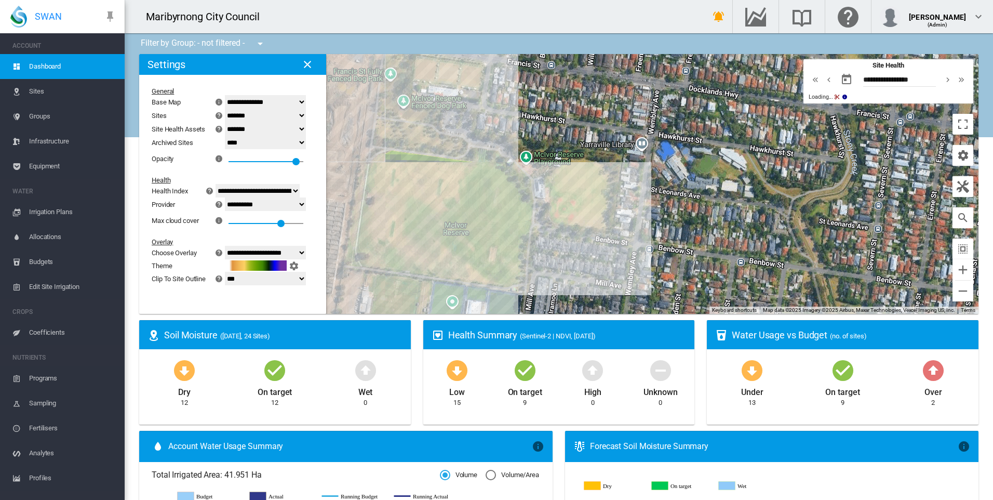
drag, startPoint x: 557, startPoint y: 131, endPoint x: 552, endPoint y: 113, distance: 18.9
click at [552, 113] on div at bounding box center [558, 184] width 839 height 260
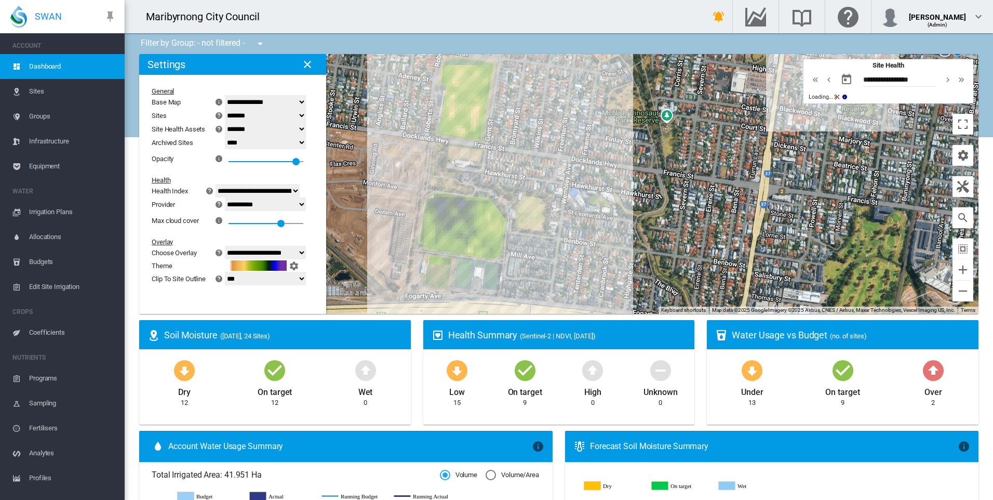
drag, startPoint x: 570, startPoint y: 139, endPoint x: 556, endPoint y: 217, distance: 78.6
click at [556, 217] on div at bounding box center [558, 184] width 839 height 260
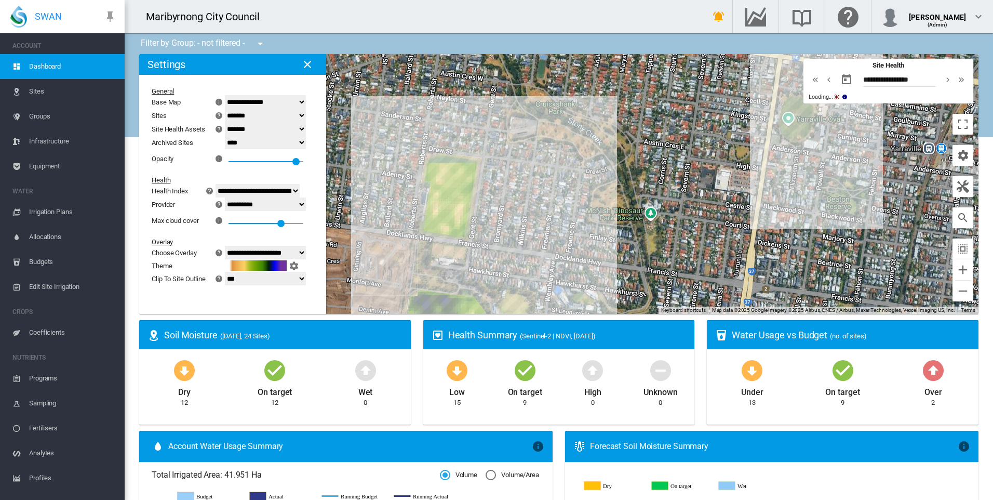
drag, startPoint x: 534, startPoint y: 181, endPoint x: 531, endPoint y: 245, distance: 64.0
click at [531, 243] on div at bounding box center [558, 184] width 839 height 260
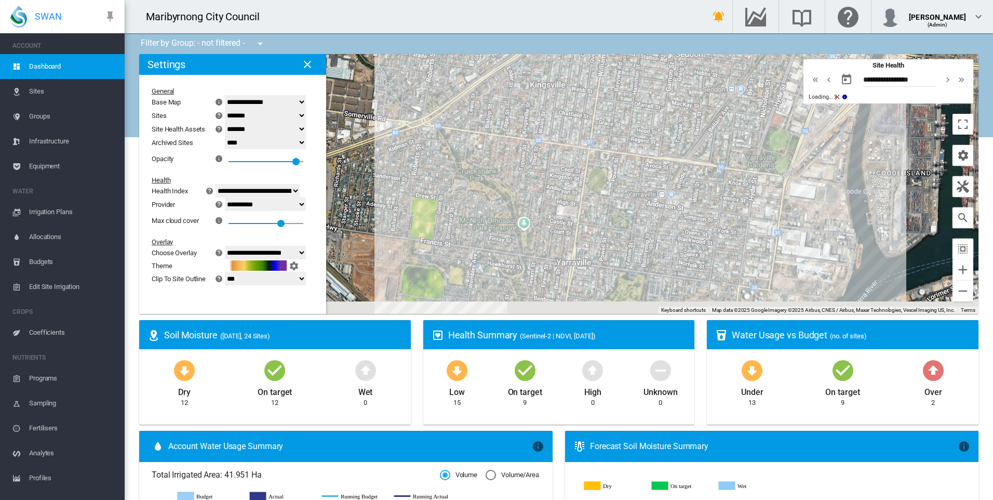
drag, startPoint x: 598, startPoint y: 185, endPoint x: 516, endPoint y: 139, distance: 94.6
click at [512, 136] on div at bounding box center [558, 184] width 839 height 260
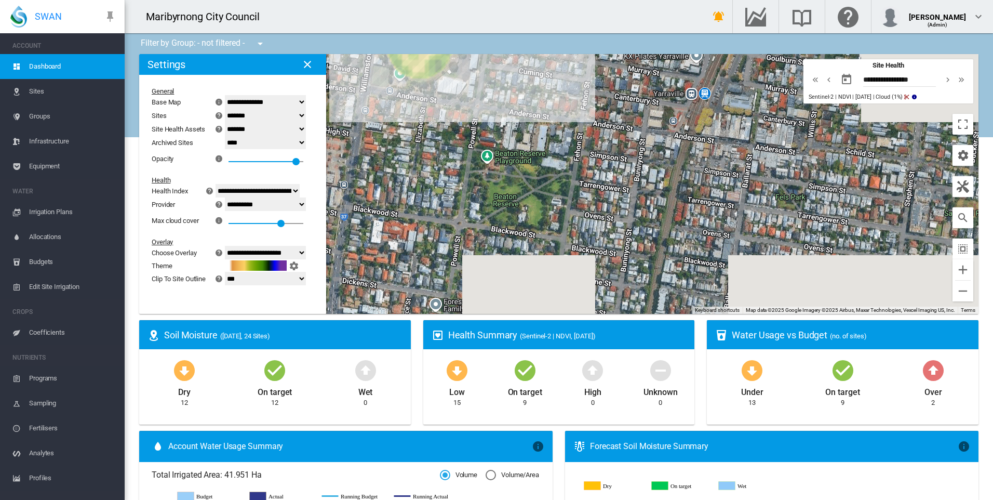
drag, startPoint x: 745, startPoint y: 216, endPoint x: 591, endPoint y: 98, distance: 193.7
click at [591, 98] on div at bounding box center [558, 184] width 839 height 260
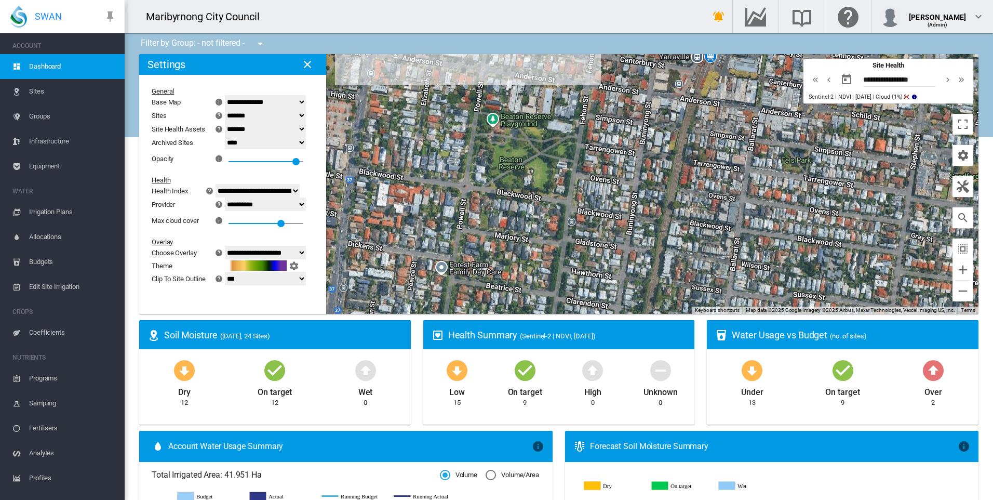
drag, startPoint x: 601, startPoint y: 156, endPoint x: 605, endPoint y: 144, distance: 12.5
click at [605, 144] on div at bounding box center [558, 184] width 839 height 260
click at [612, 194] on div at bounding box center [558, 184] width 839 height 260
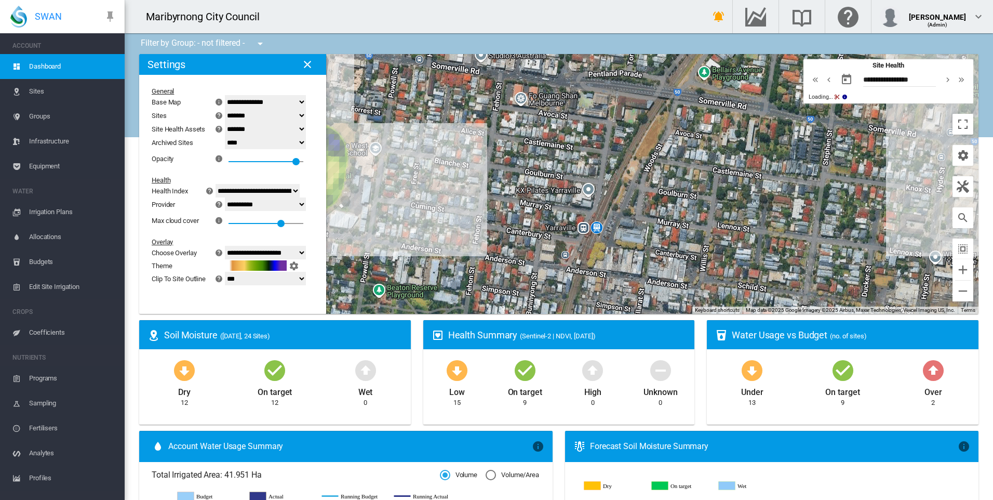
click at [572, 194] on div at bounding box center [558, 184] width 839 height 260
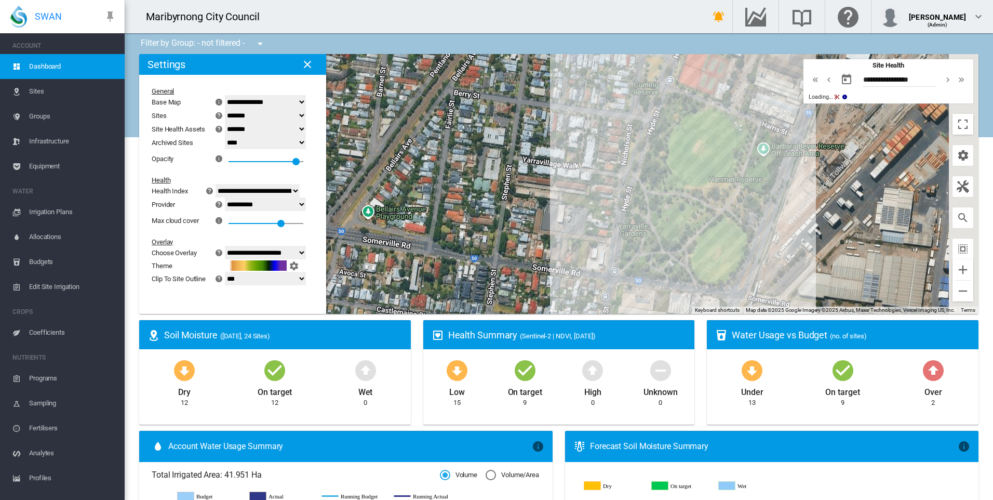
drag, startPoint x: 602, startPoint y: 164, endPoint x: 537, endPoint y: 156, distance: 65.9
click at [501, 141] on div at bounding box center [558, 184] width 839 height 260
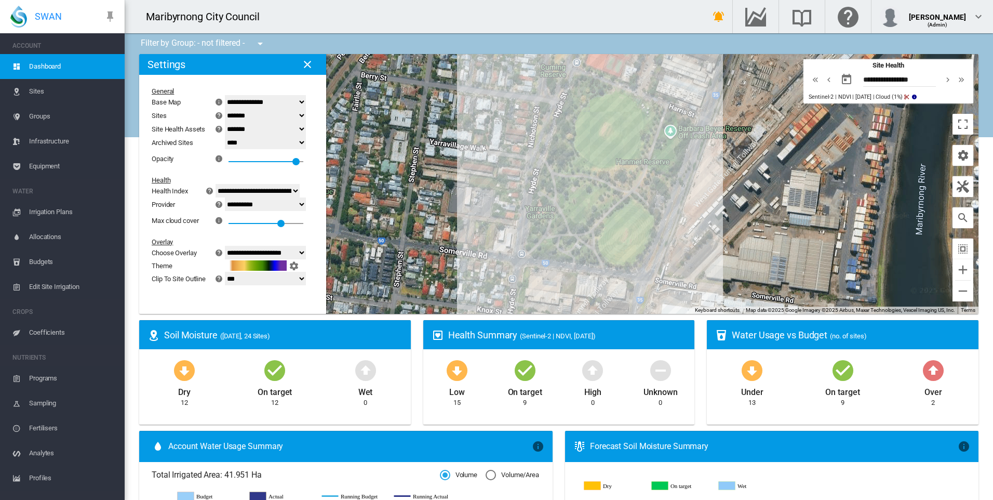
drag, startPoint x: 595, startPoint y: 189, endPoint x: 530, endPoint y: 187, distance: 65.5
click at [530, 187] on div at bounding box center [558, 184] width 839 height 260
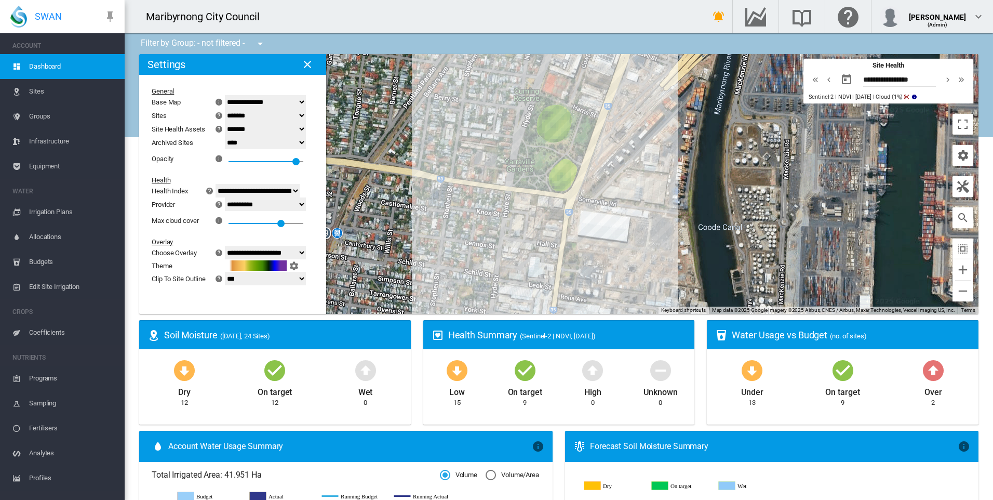
drag, startPoint x: 481, startPoint y: 133, endPoint x: 547, endPoint y: 254, distance: 138.3
click at [547, 254] on div at bounding box center [558, 184] width 839 height 260
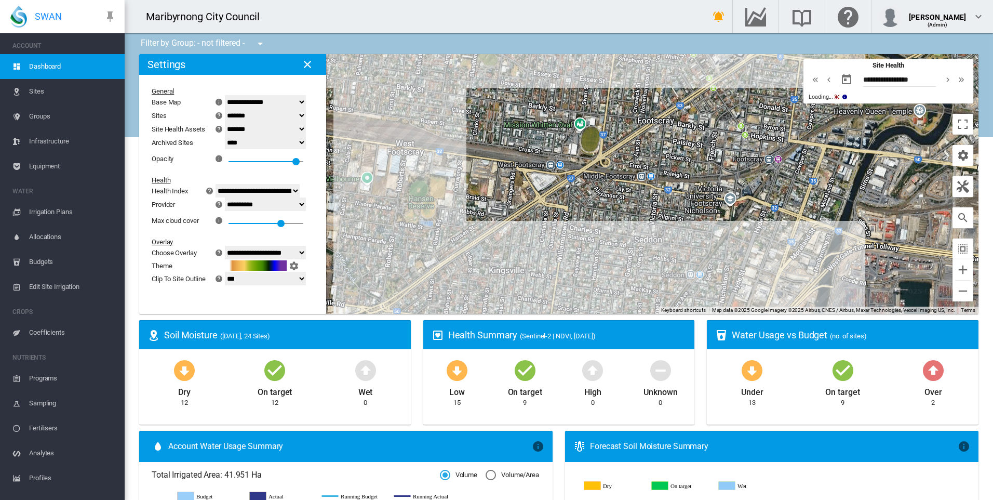
drag, startPoint x: 518, startPoint y: 198, endPoint x: 615, endPoint y: 187, distance: 97.3
click at [615, 187] on div at bounding box center [558, 184] width 839 height 260
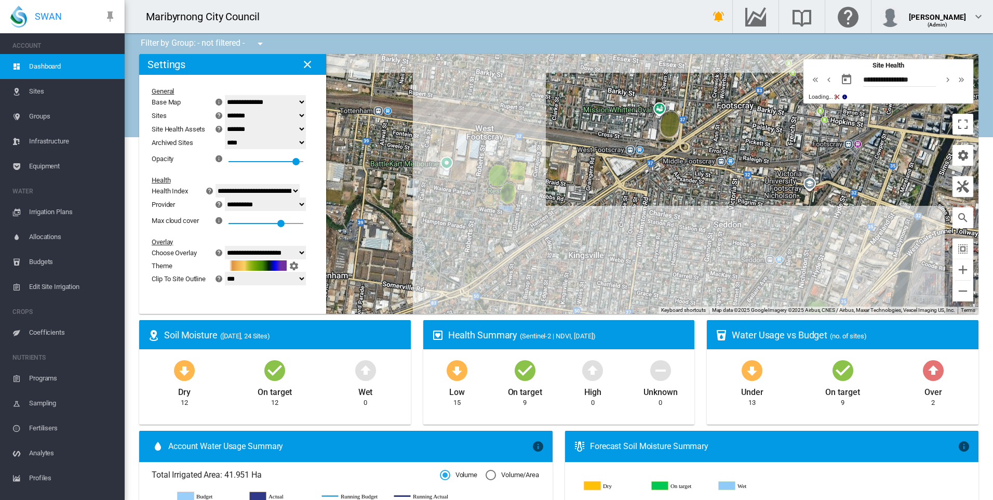
drag, startPoint x: 499, startPoint y: 196, endPoint x: 542, endPoint y: 191, distance: 42.9
click at [542, 191] on div at bounding box center [558, 184] width 839 height 260
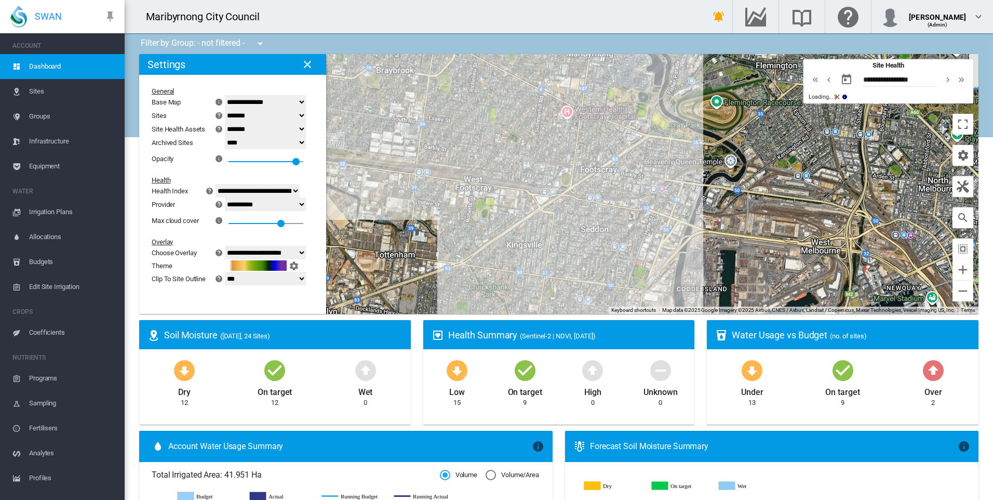
drag, startPoint x: 464, startPoint y: 151, endPoint x: 463, endPoint y: 222, distance: 71.7
click at [463, 220] on div at bounding box center [558, 184] width 839 height 260
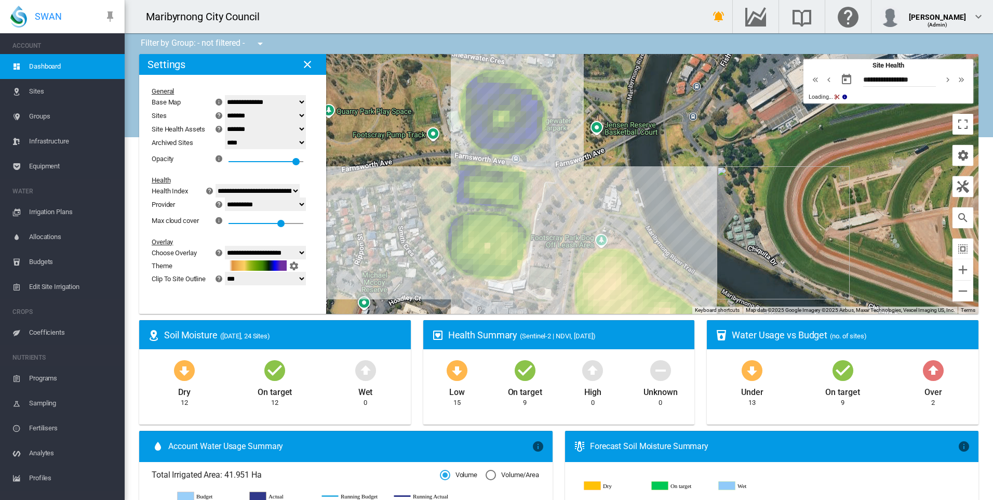
drag, startPoint x: 543, startPoint y: 191, endPoint x: 557, endPoint y: 251, distance: 61.5
click at [557, 251] on div at bounding box center [558, 184] width 839 height 260
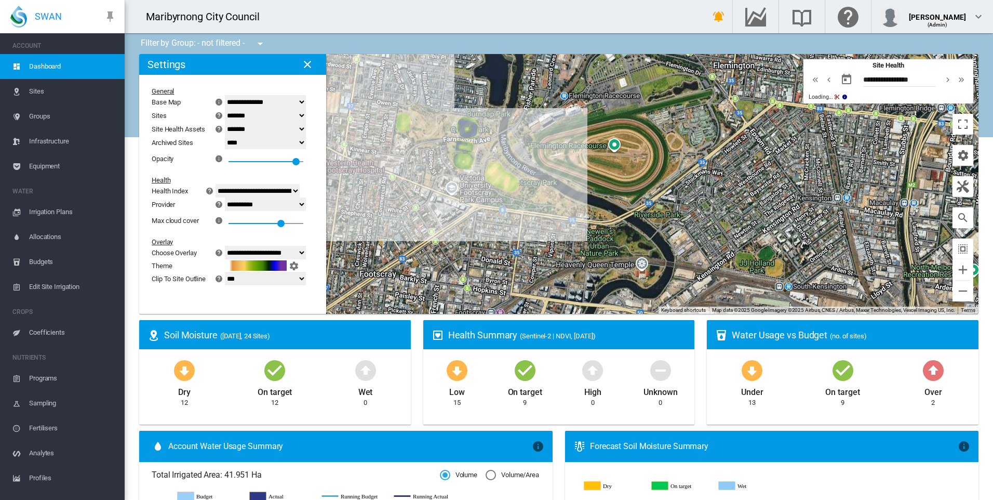
click at [60, 67] on span "Dashboard" at bounding box center [72, 66] width 87 height 25
click at [65, 69] on span "Dashboard" at bounding box center [72, 66] width 87 height 25
click at [312, 64] on md-icon "icon-close" at bounding box center [307, 64] width 12 height 12
